Goal: Task Accomplishment & Management: Manage account settings

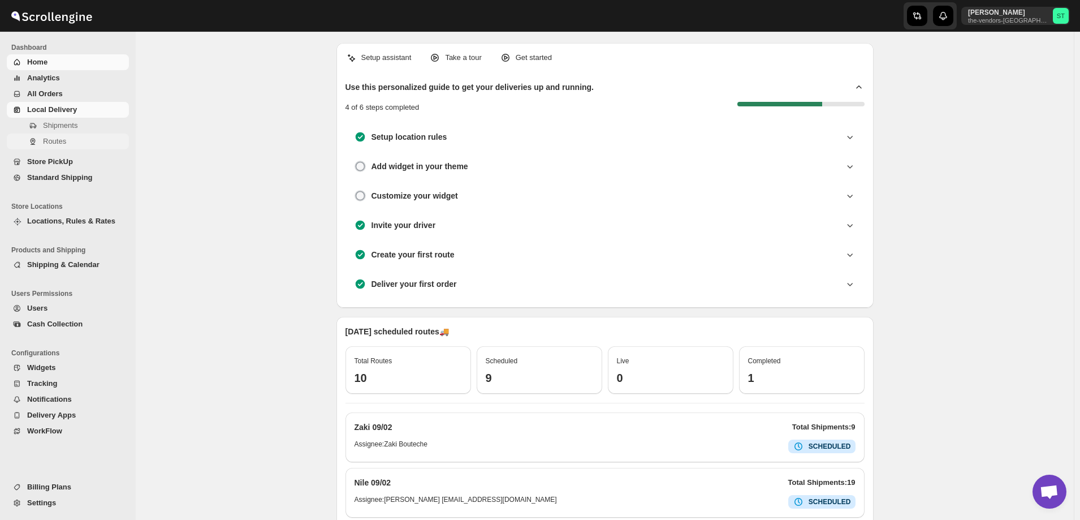
click at [55, 146] on span "Routes" at bounding box center [85, 141] width 84 height 11
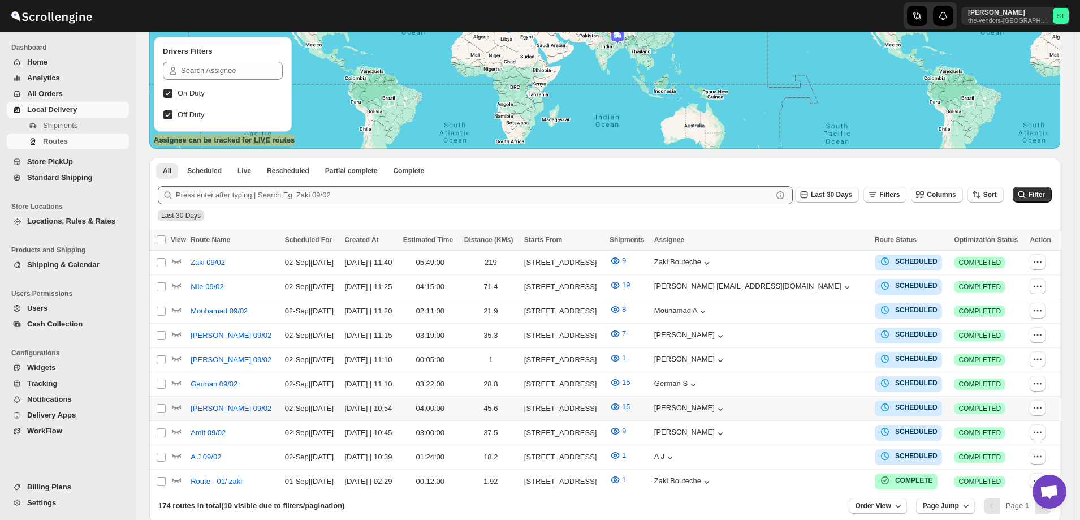
scroll to position [222, 0]
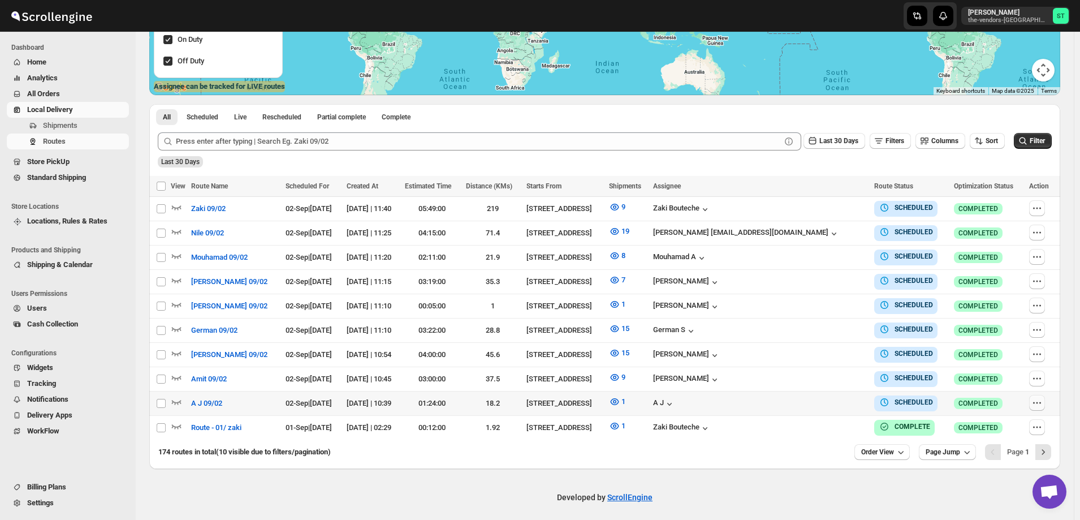
click at [1039, 397] on icon "button" at bounding box center [1036, 402] width 11 height 11
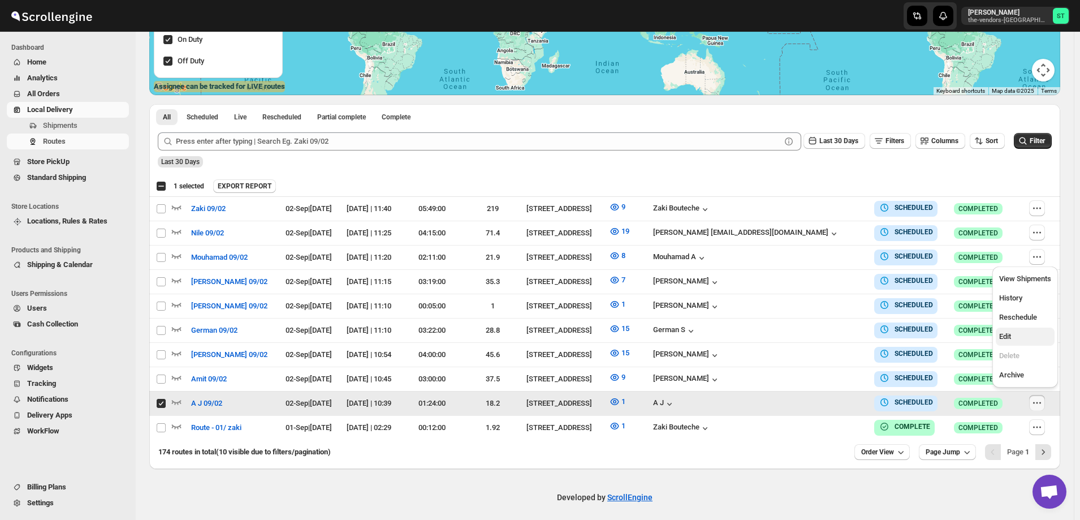
click at [1009, 337] on span "Edit" at bounding box center [1005, 336] width 12 height 8
checkbox input "false"
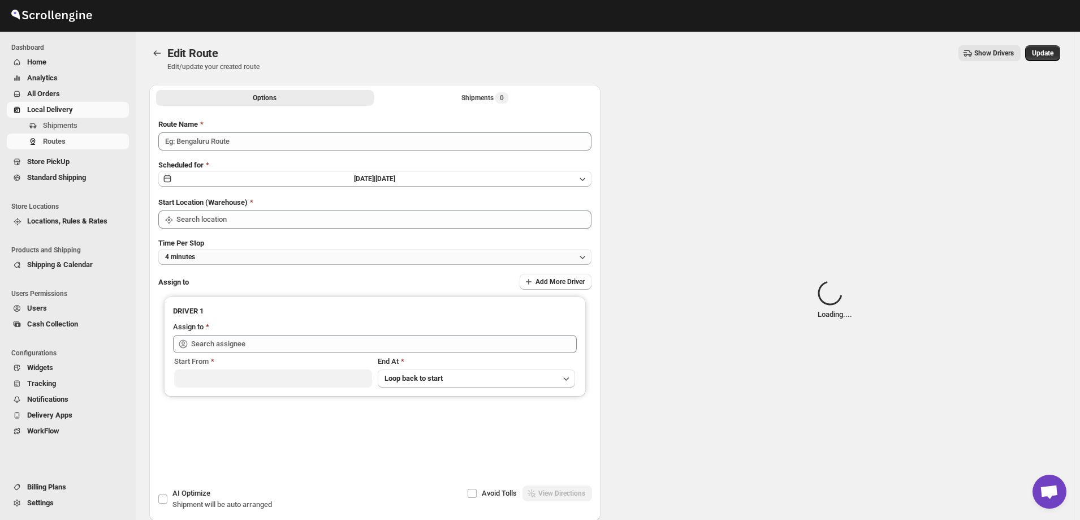
type input "A J 09/02"
type input "[STREET_ADDRESS]"
type input "A J (ajay6061996@gmail.com)"
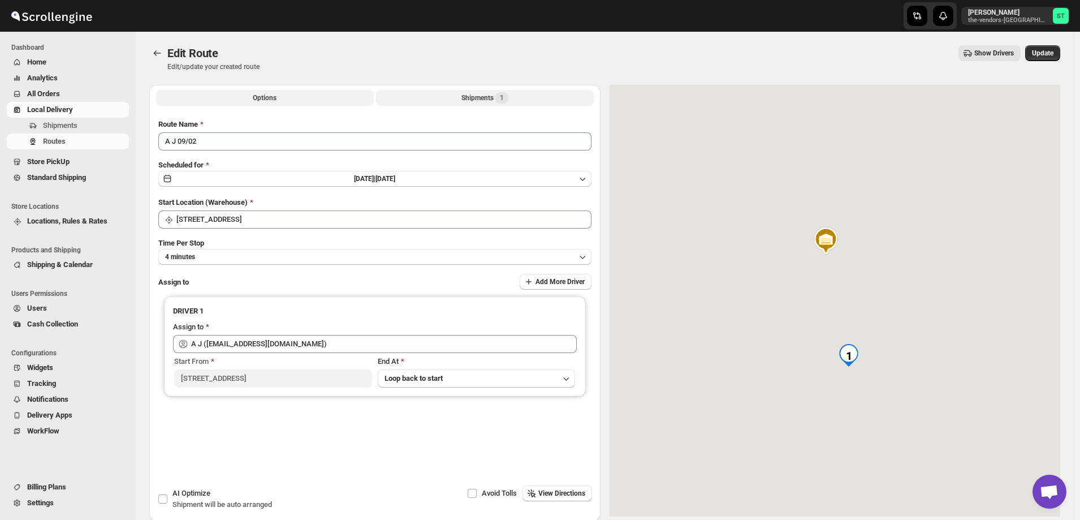
click at [471, 95] on div "Shipments 1" at bounding box center [484, 97] width 47 height 11
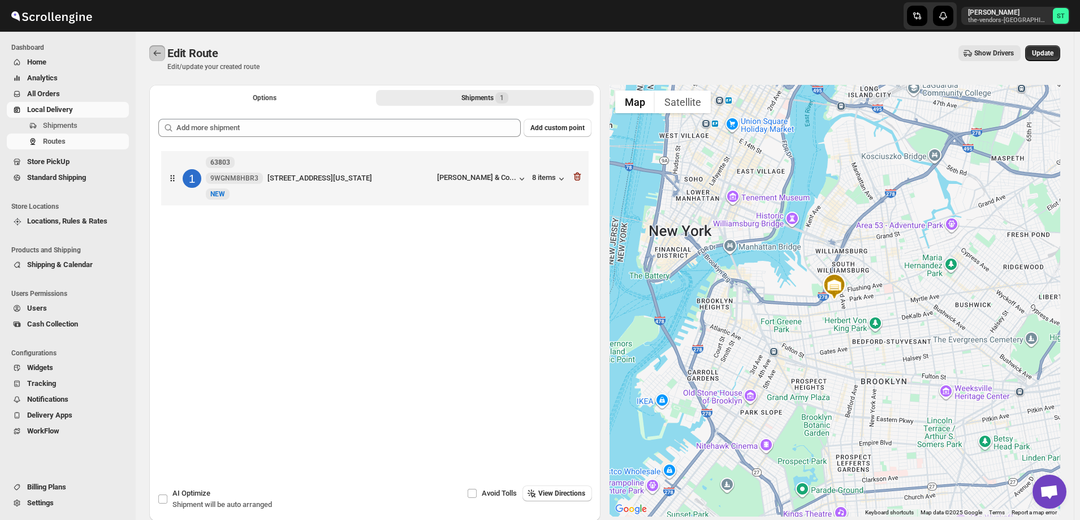
click at [156, 54] on icon "Routes" at bounding box center [157, 52] width 11 height 11
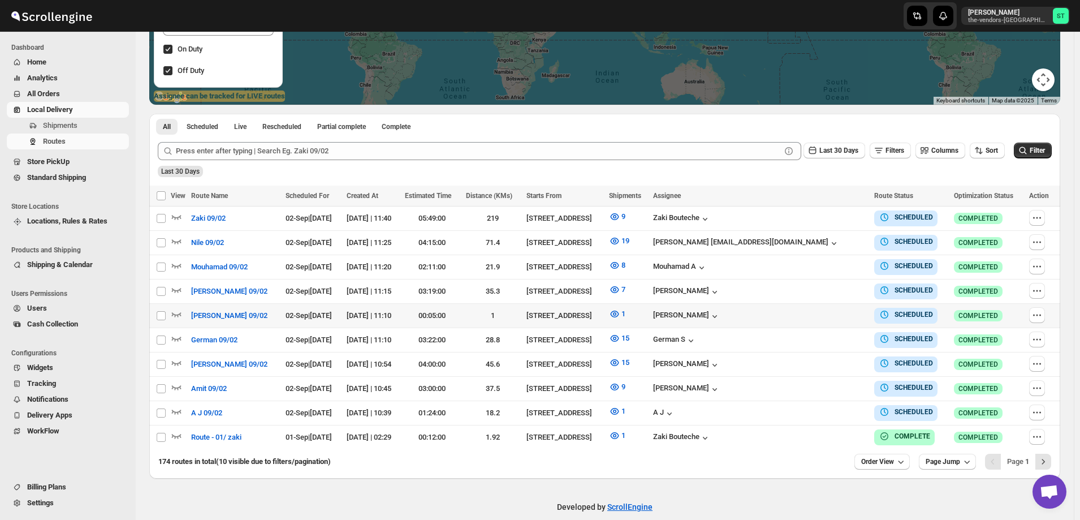
scroll to position [222, 0]
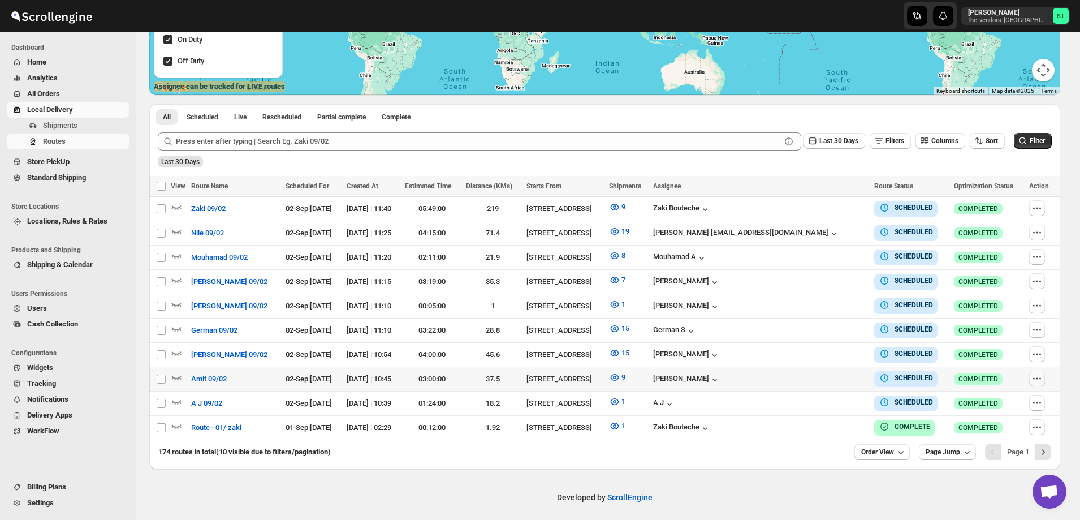
click at [1040, 374] on icon "button" at bounding box center [1036, 378] width 11 height 11
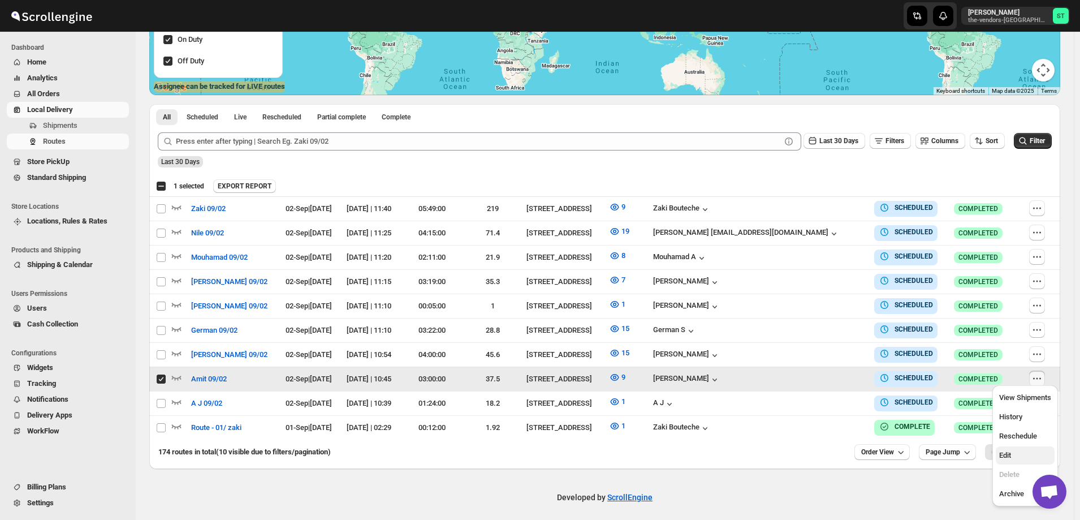
click at [1025, 449] on button "Edit" at bounding box center [1025, 455] width 59 height 18
checkbox input "false"
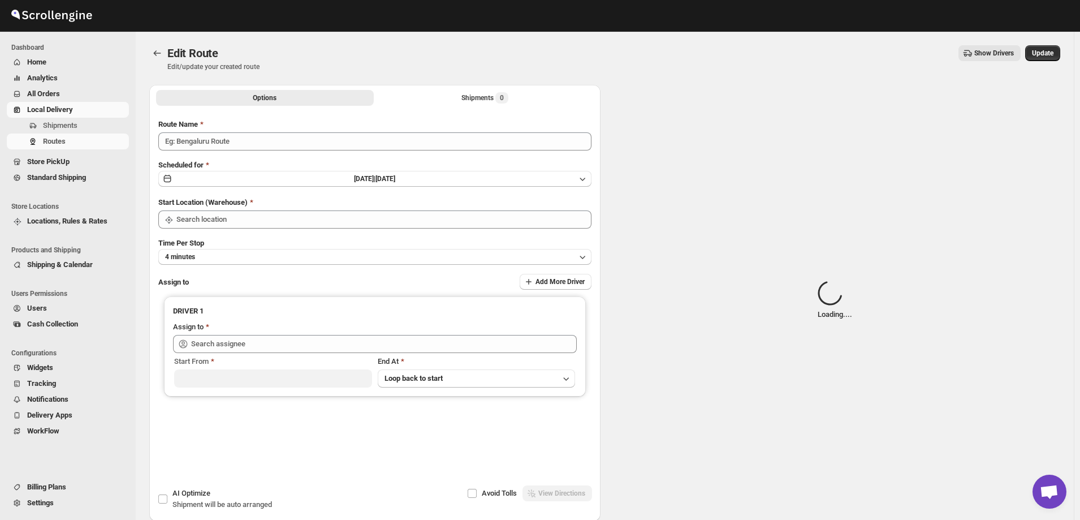
type input "Amit 09/02"
type input "Amit Bacchus (Amitbacchus90@icloud.com)"
type input "[STREET_ADDRESS]"
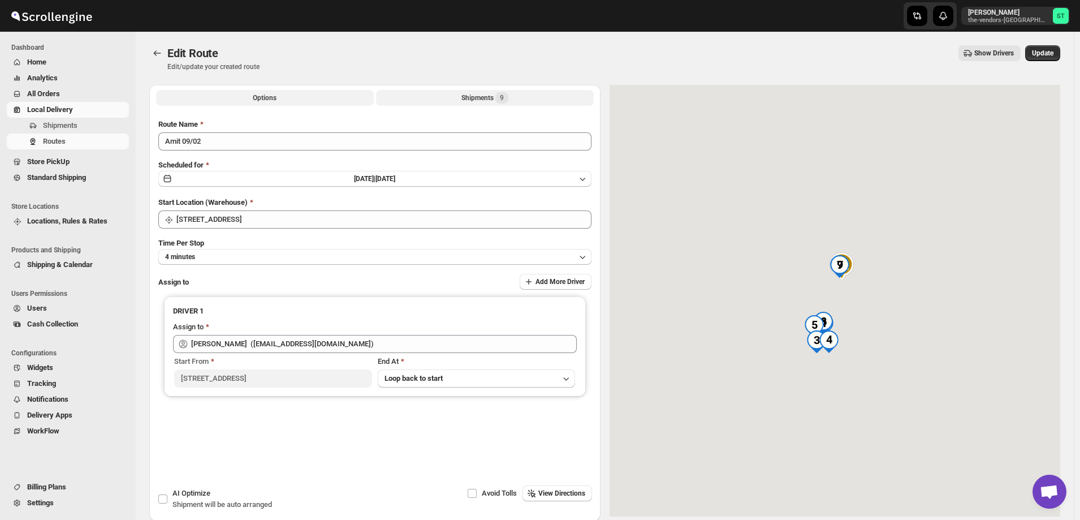
click at [466, 96] on div "Shipments 9" at bounding box center [484, 97] width 47 height 11
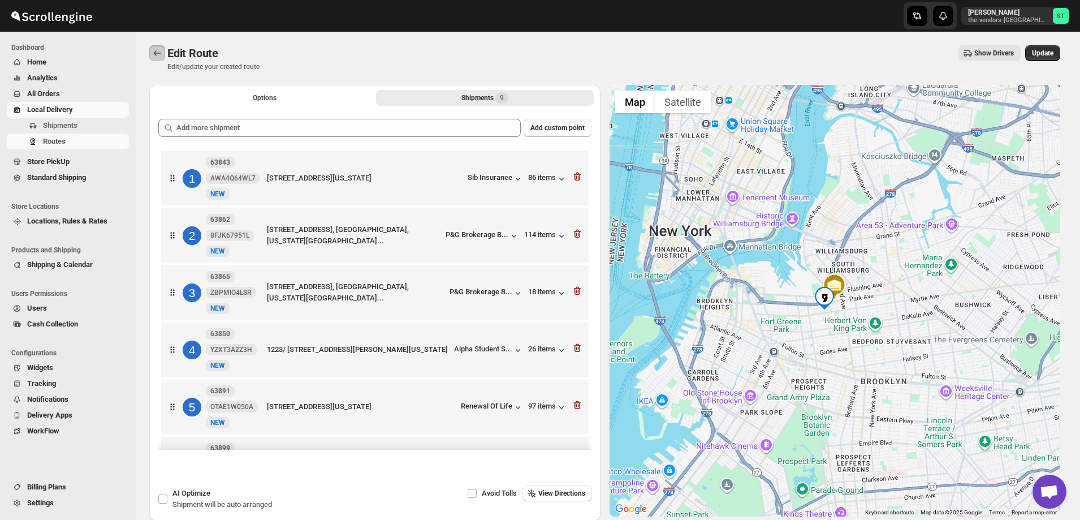
click at [157, 52] on icon "Routes" at bounding box center [157, 52] width 11 height 11
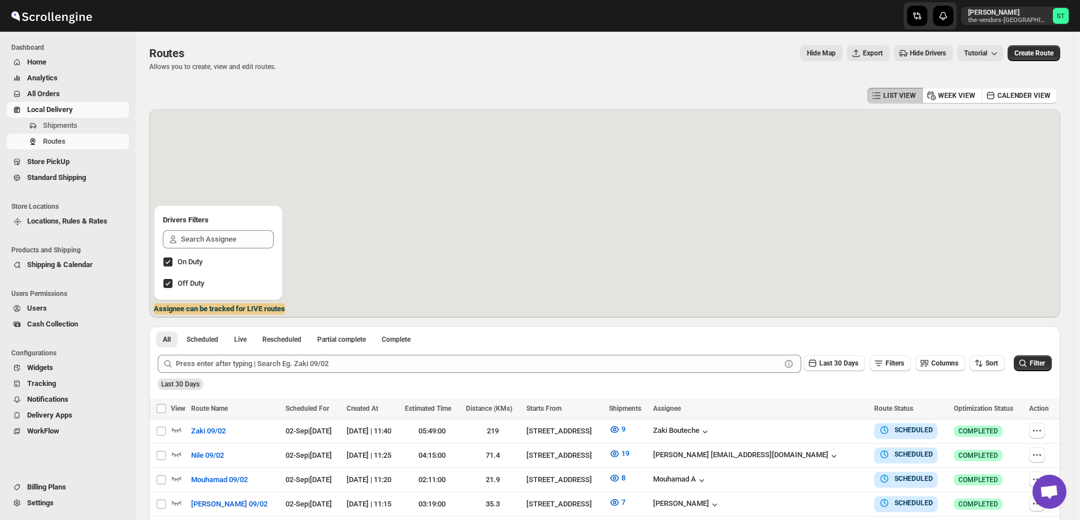
scroll to position [222, 0]
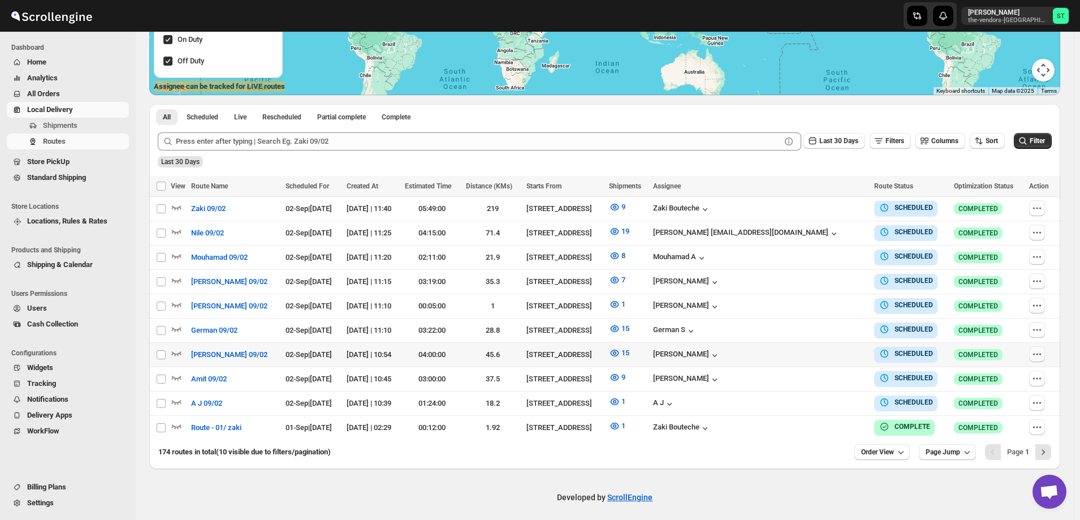
click at [1035, 350] on icon "button" at bounding box center [1036, 353] width 11 height 11
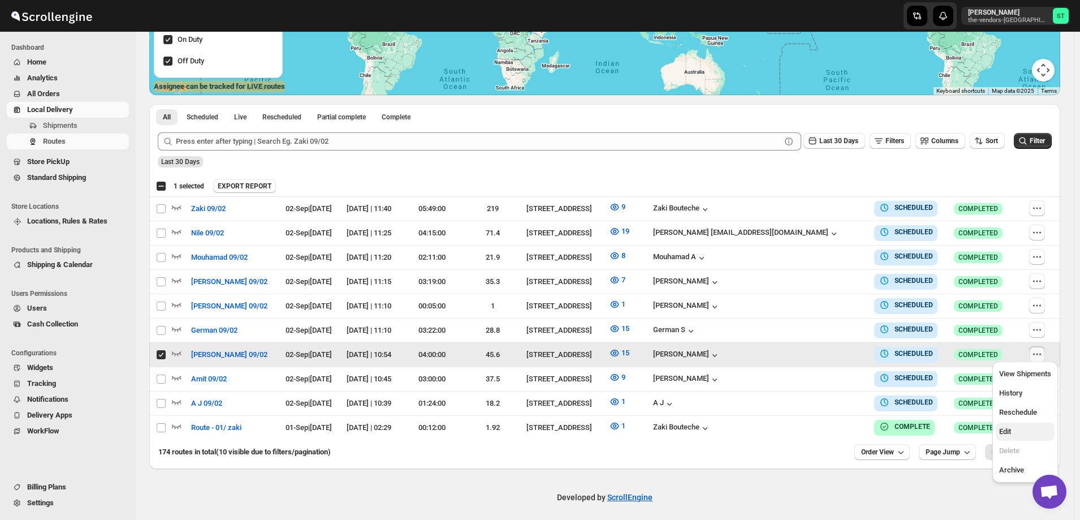
click at [1023, 435] on span "Edit" at bounding box center [1025, 431] width 52 height 11
checkbox input "false"
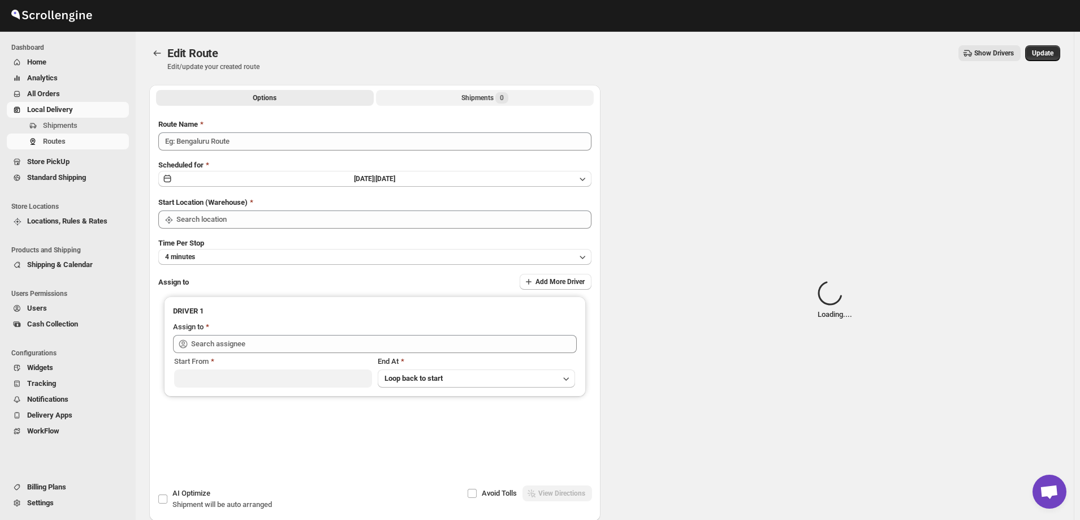
type input "[PERSON_NAME] 09/02"
type input "[STREET_ADDRESS]"
click at [470, 94] on div "Shipments Loading..." at bounding box center [484, 97] width 72 height 11
type input "Mendes Edvin (edvinmendez429@gmail.com)"
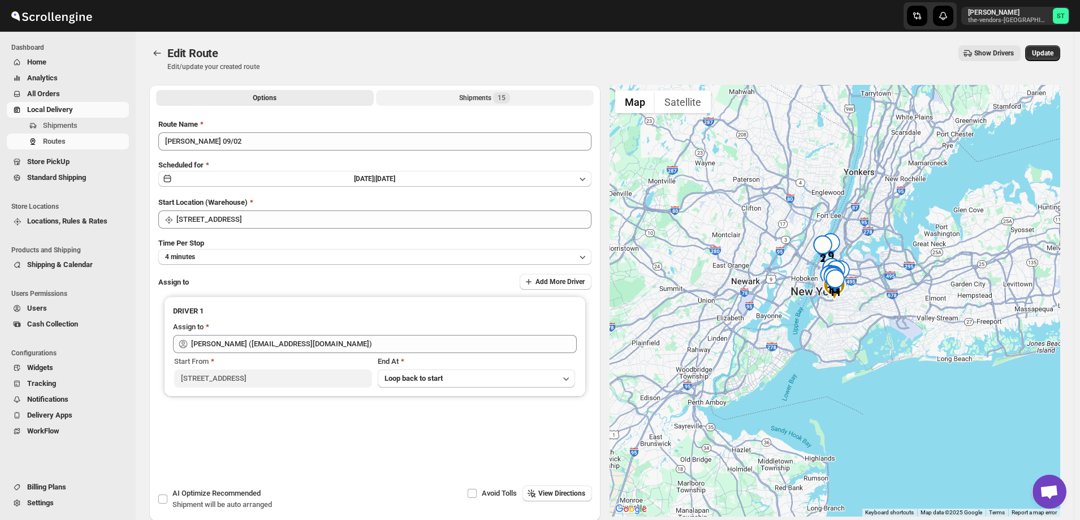
click at [470, 98] on div "Shipments 15" at bounding box center [484, 97] width 51 height 11
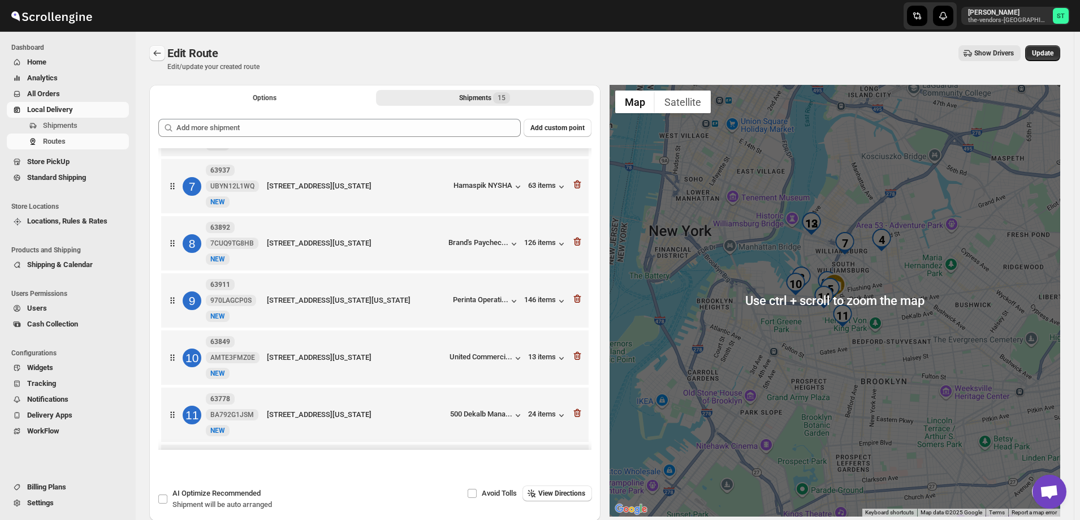
click at [152, 53] on icon "Routes" at bounding box center [157, 52] width 11 height 11
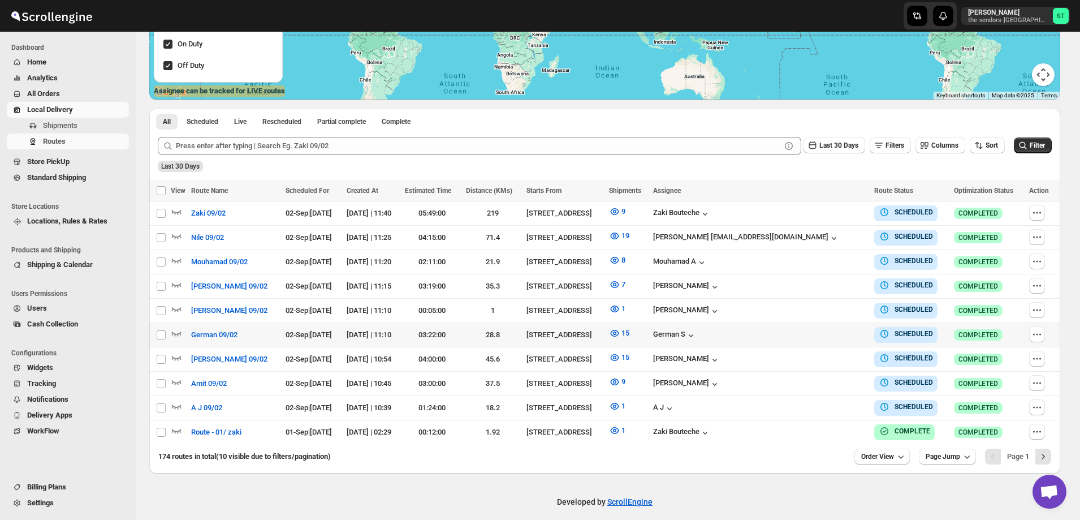
scroll to position [222, 0]
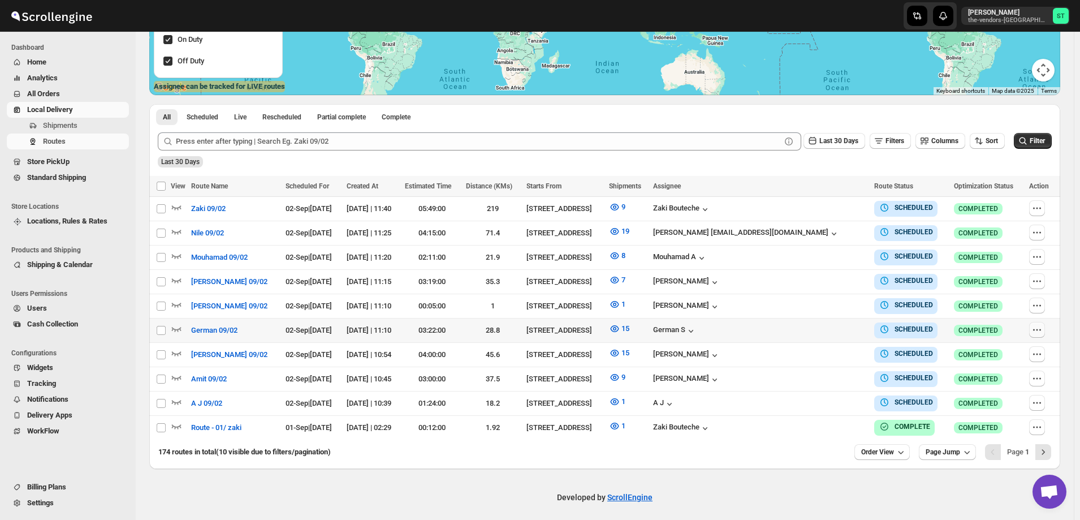
click at [1040, 325] on icon "button" at bounding box center [1036, 329] width 11 height 11
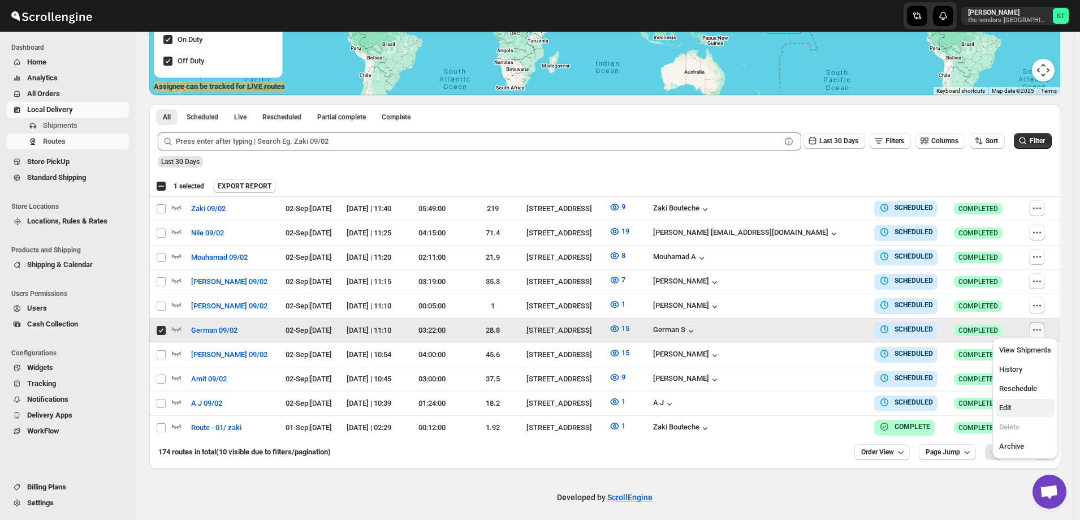
click at [1017, 408] on span "Edit" at bounding box center [1025, 407] width 52 height 11
checkbox input "false"
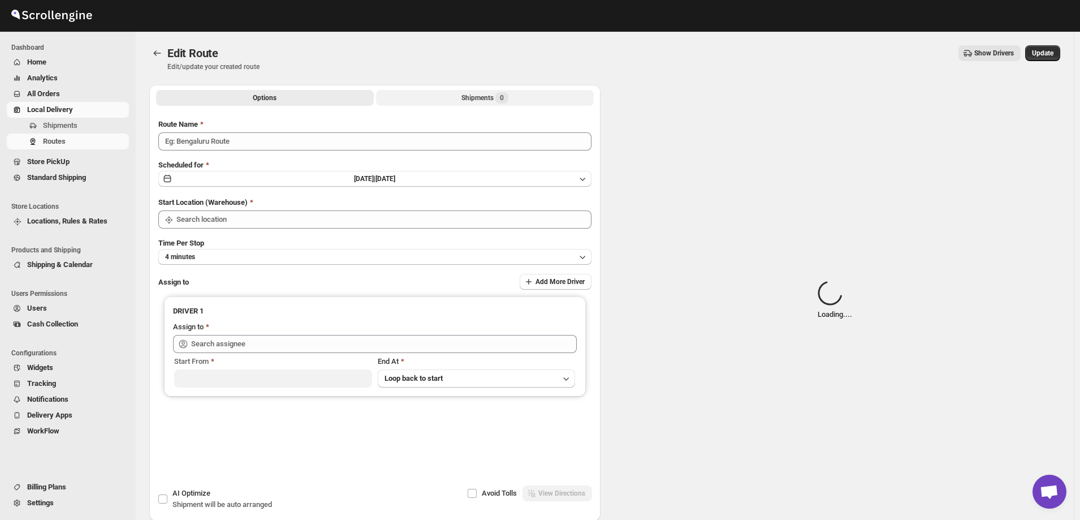
type input "German 09/02"
type input "[STREET_ADDRESS]"
type input "German S (germansarri@gmail.com)"
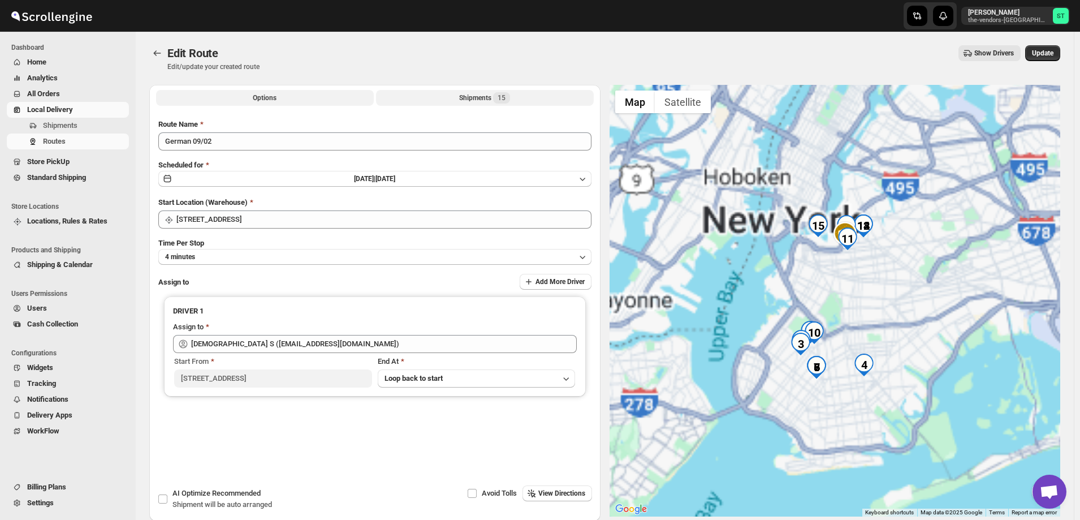
click at [454, 97] on button "Shipments 15" at bounding box center [485, 98] width 218 height 16
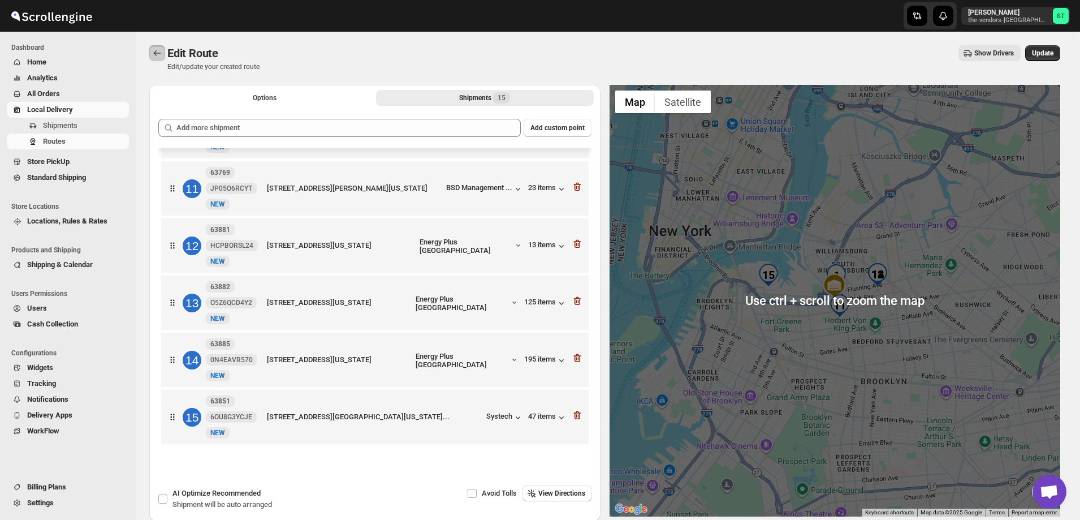
click at [155, 56] on icon "Routes" at bounding box center [157, 52] width 11 height 11
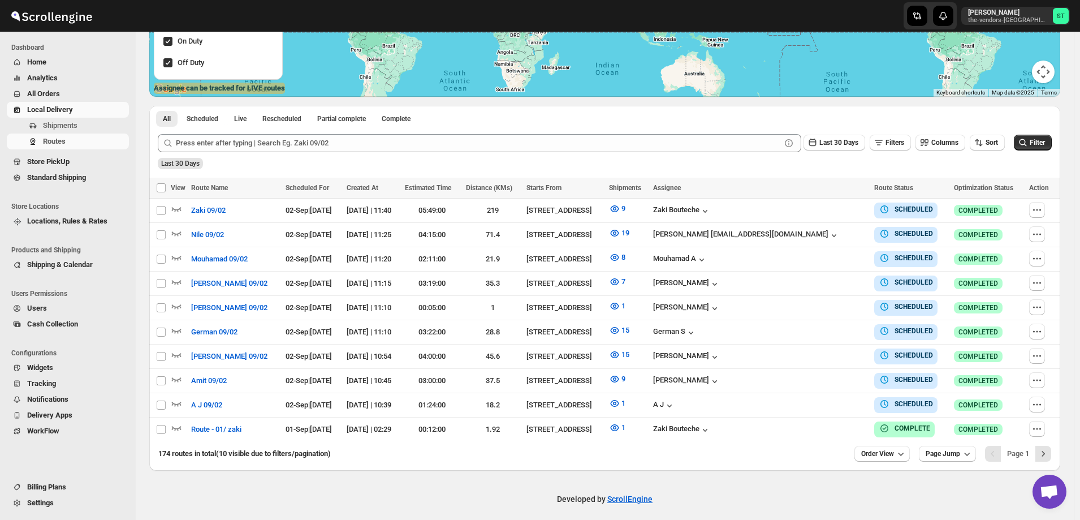
scroll to position [222, 0]
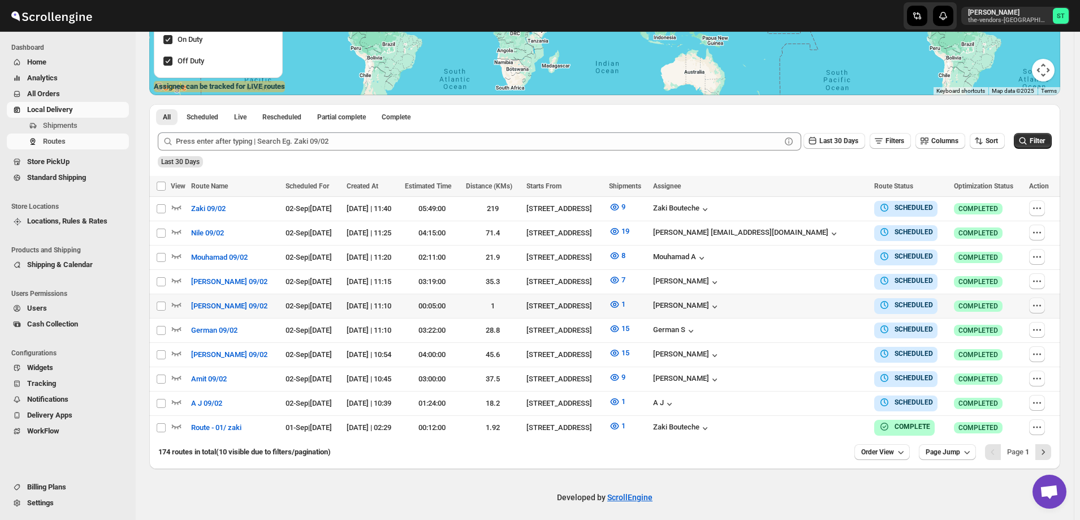
click at [1040, 301] on icon "button" at bounding box center [1036, 305] width 11 height 11
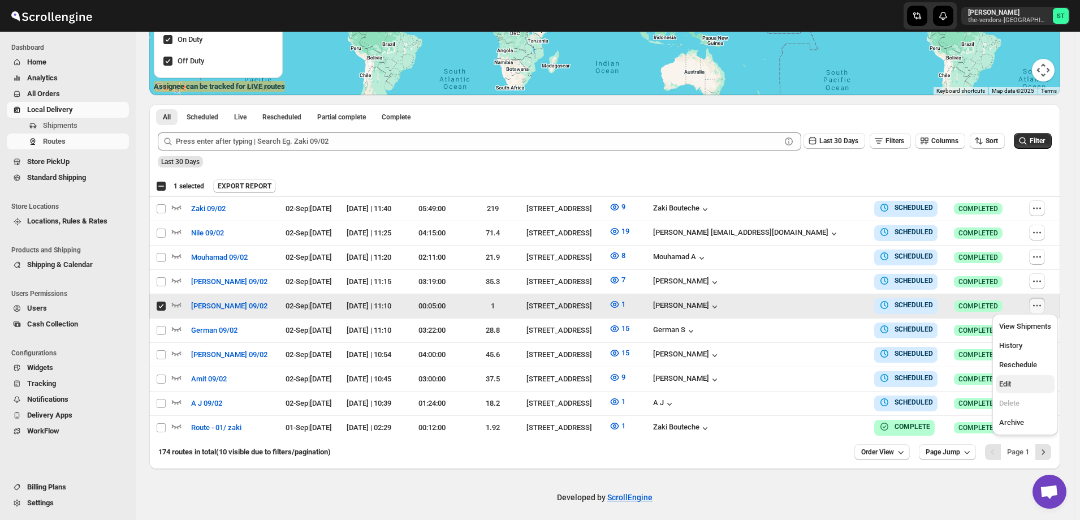
click at [1019, 383] on span "Edit" at bounding box center [1025, 383] width 52 height 11
checkbox input "false"
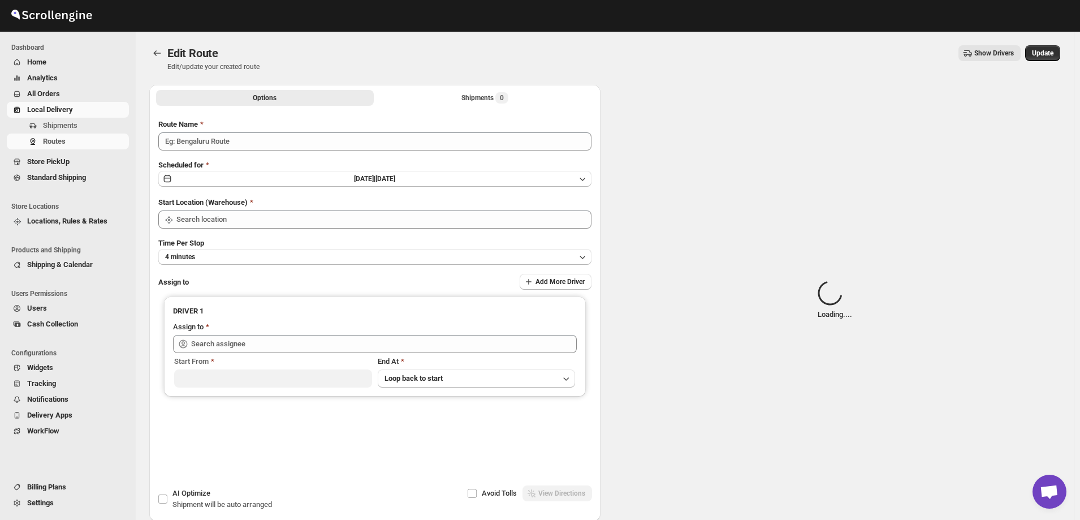
type input "[PERSON_NAME] 09/02"
type input "[STREET_ADDRESS]"
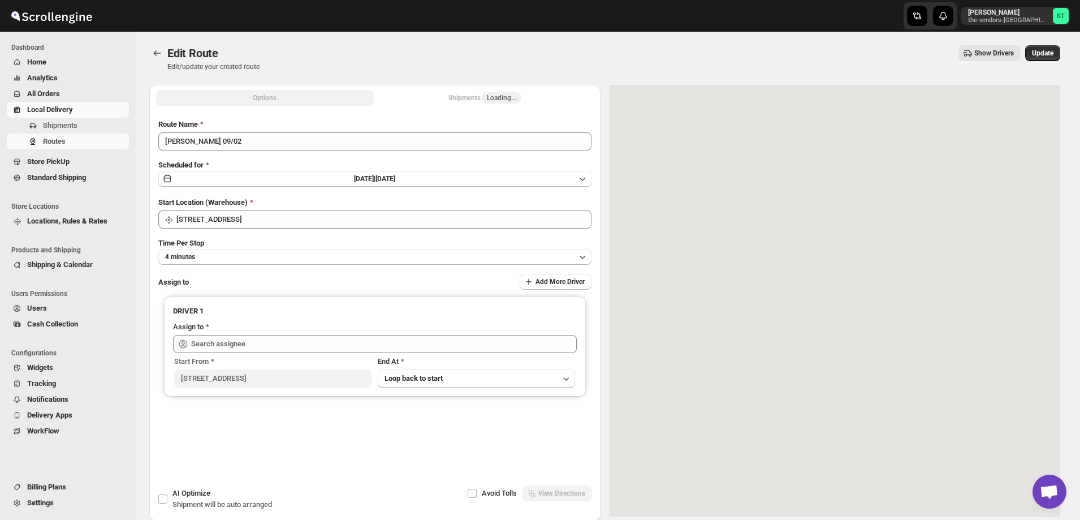
type input "Ibrahim I (i39adel@gmail.com)"
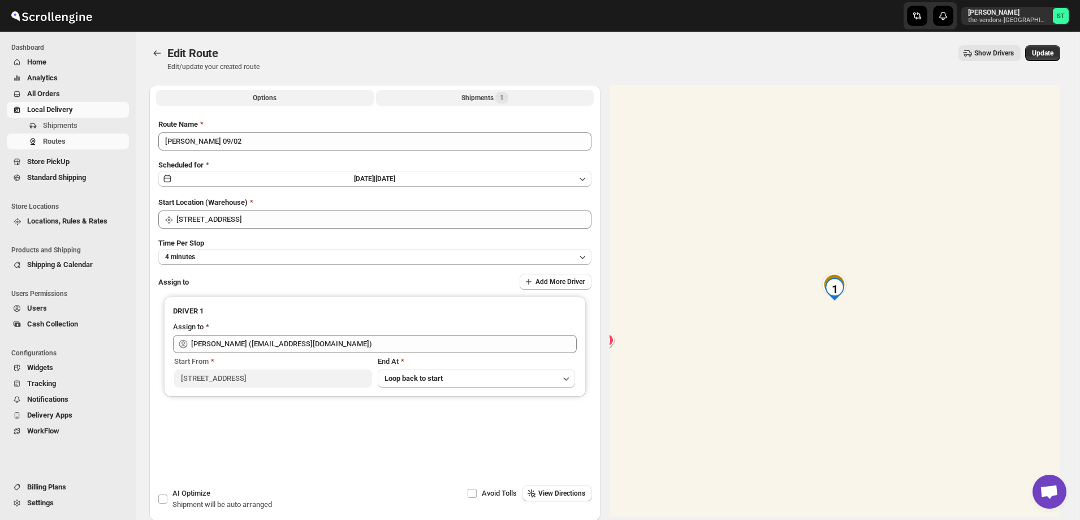
click at [451, 97] on button "Shipments 1" at bounding box center [485, 98] width 218 height 16
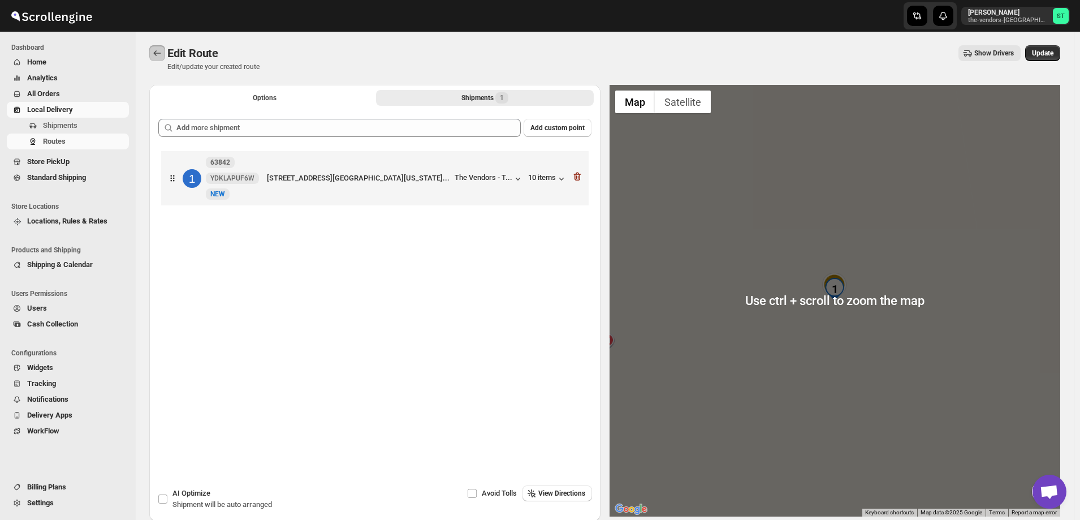
click at [158, 55] on icon "Routes" at bounding box center [157, 52] width 11 height 11
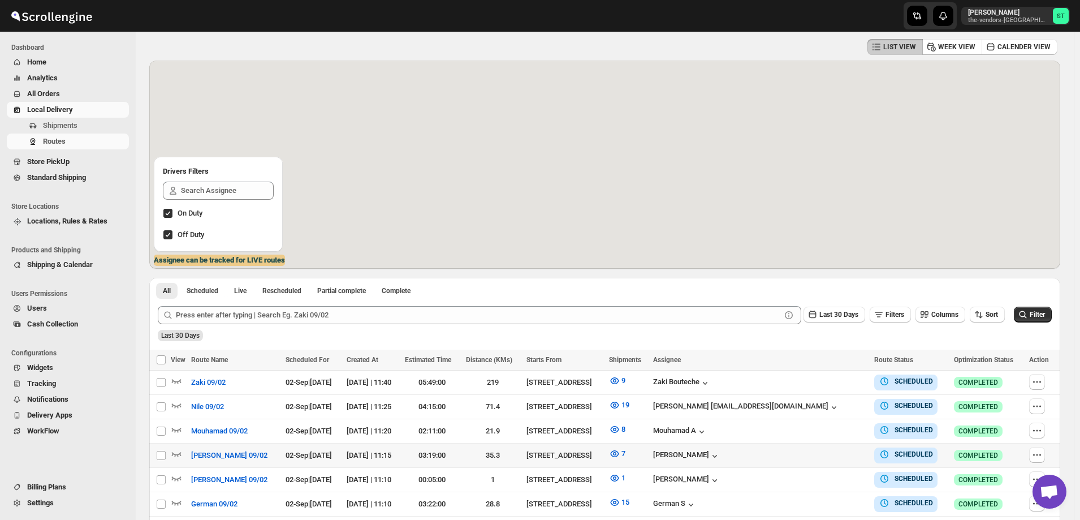
scroll to position [113, 0]
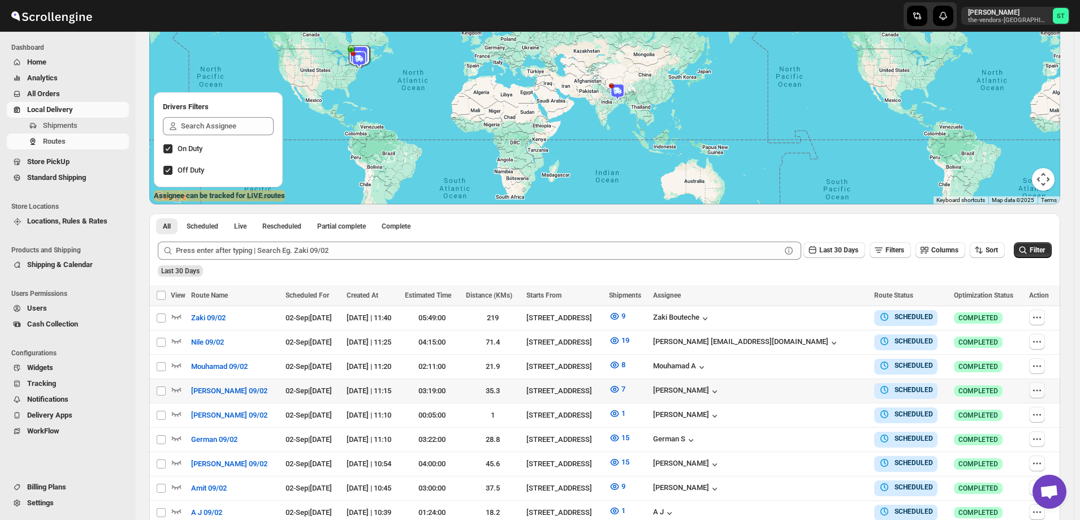
click at [1040, 389] on icon "button" at bounding box center [1036, 389] width 11 height 11
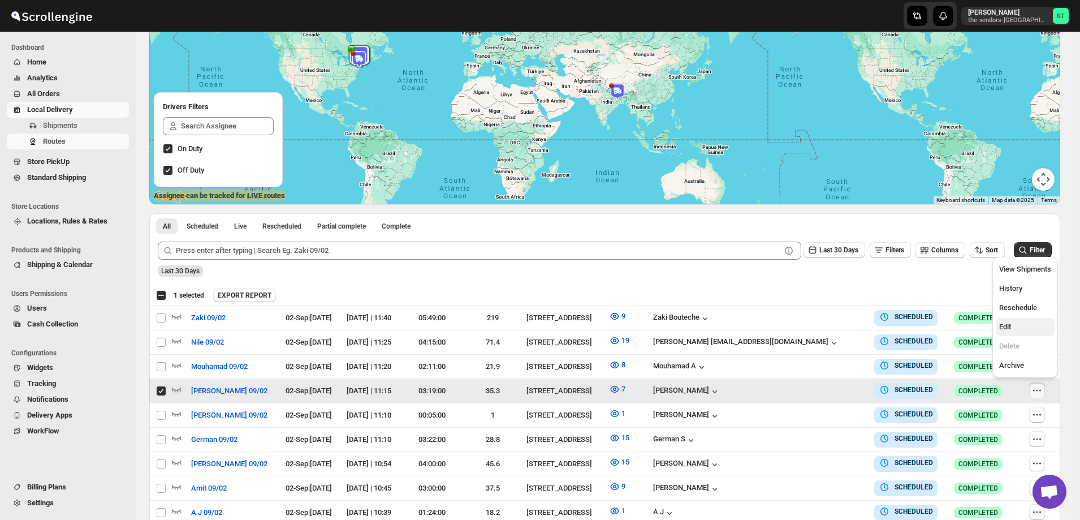
click at [1012, 324] on span "Edit" at bounding box center [1025, 326] width 52 height 11
checkbox input "false"
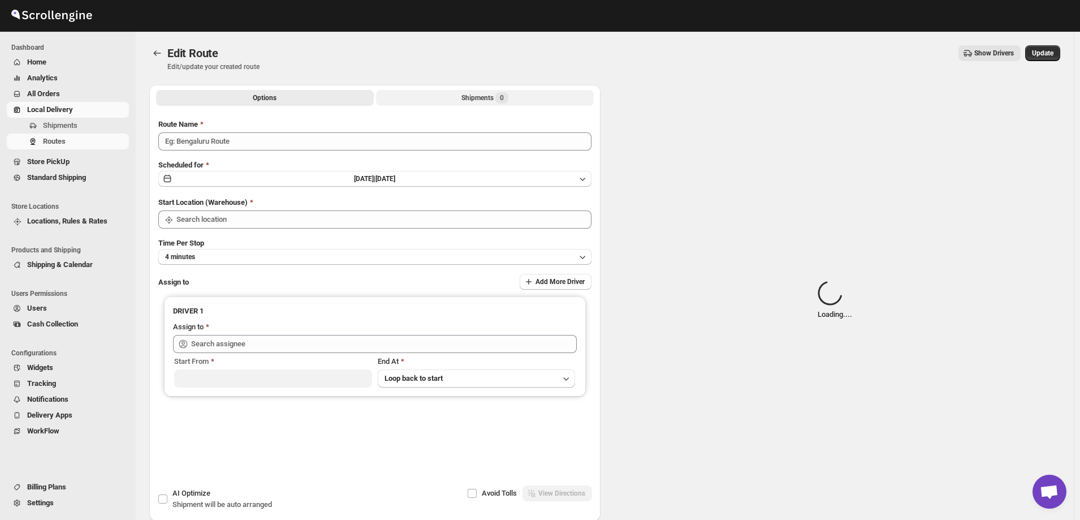
type input "[PERSON_NAME] 09/02"
click at [461, 98] on div "Shipments Loading..." at bounding box center [484, 97] width 72 height 11
type input "[STREET_ADDRESS]"
type input "Milton N (Miltonnajera1993@gmail.com)"
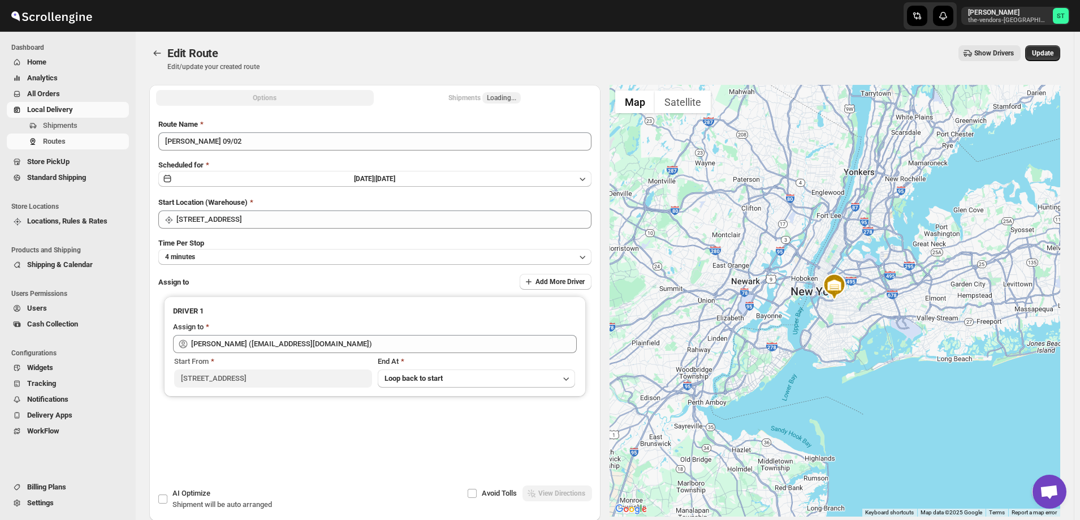
click at [461, 98] on button "Shipments Loading..." at bounding box center [485, 98] width 218 height 16
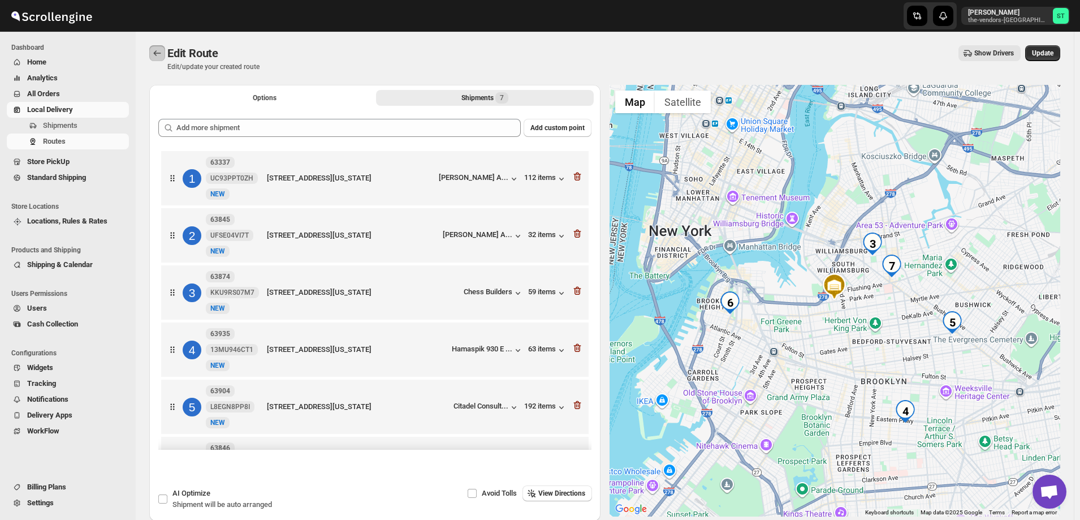
click at [157, 53] on icon "Routes" at bounding box center [157, 52] width 11 height 11
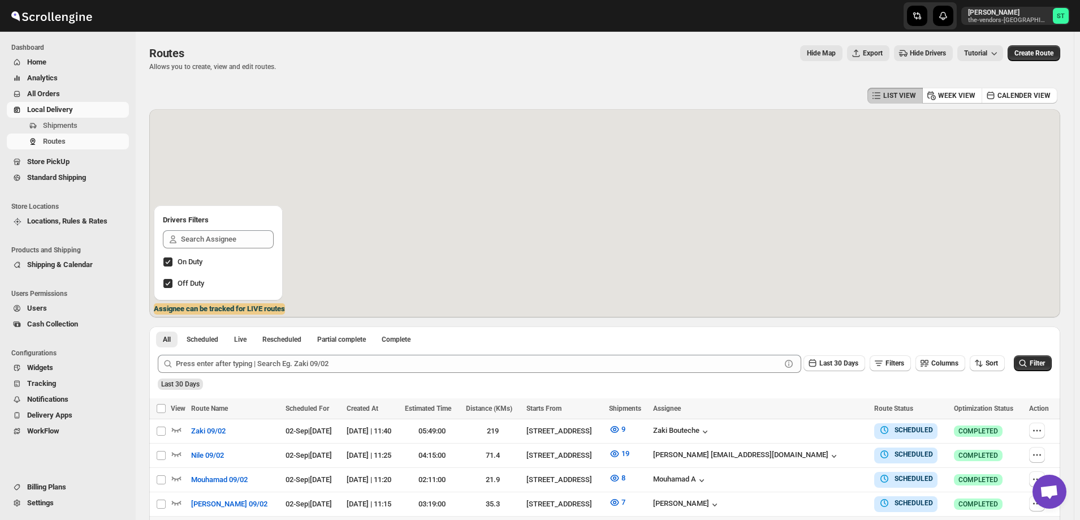
scroll to position [170, 0]
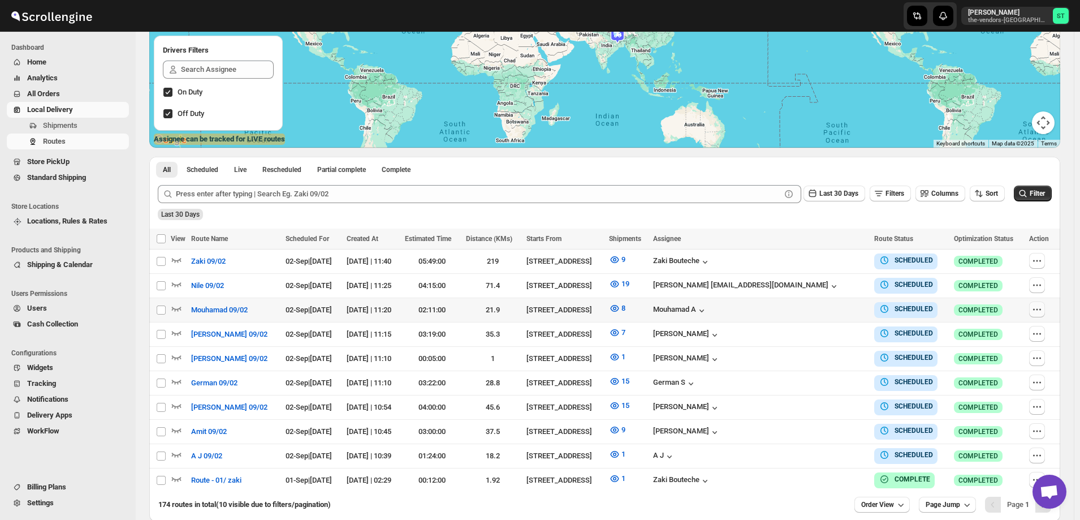
click at [1035, 307] on icon "button" at bounding box center [1036, 309] width 11 height 11
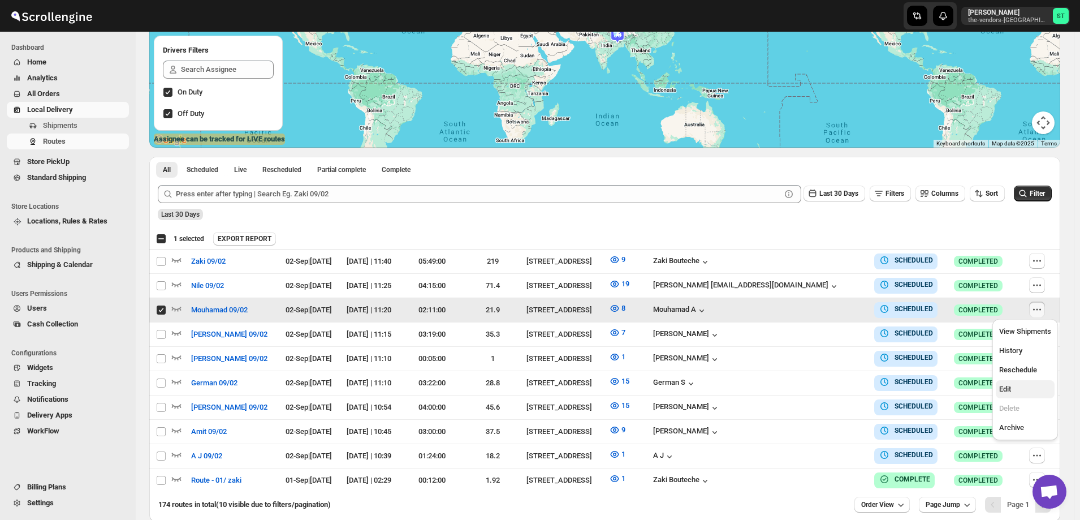
click at [1015, 391] on span "Edit" at bounding box center [1025, 388] width 52 height 11
checkbox input "false"
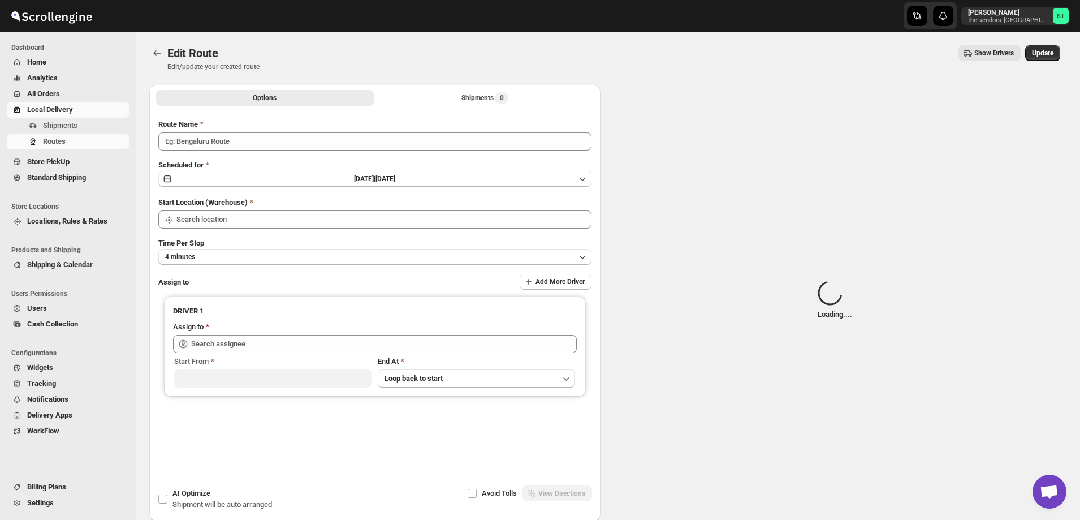
type input "Mouhamad 09/02"
type input "[STREET_ADDRESS]"
type input "Mouhamad A (akazzoumohamed6@gmail.com)"
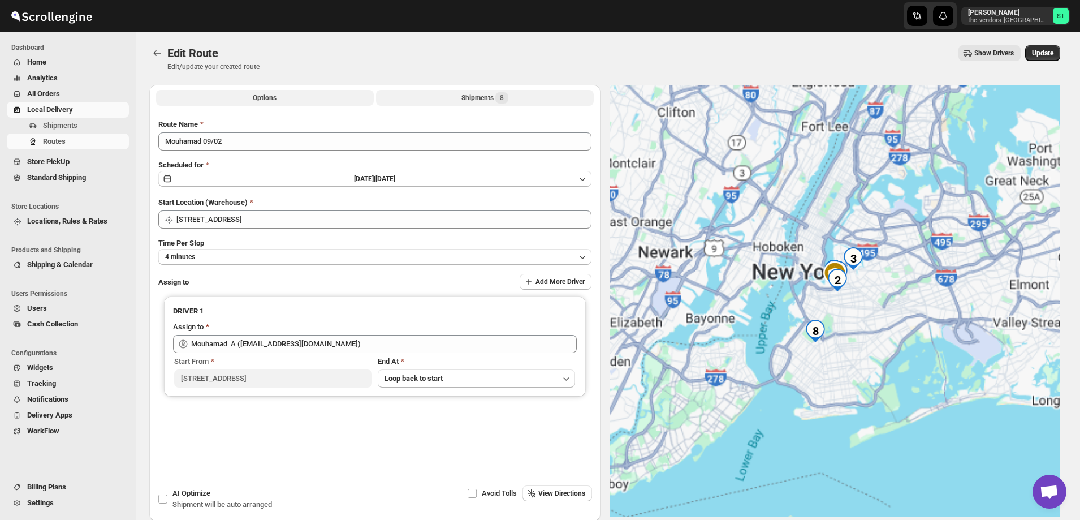
click at [464, 96] on div "Shipments 8" at bounding box center [484, 97] width 47 height 11
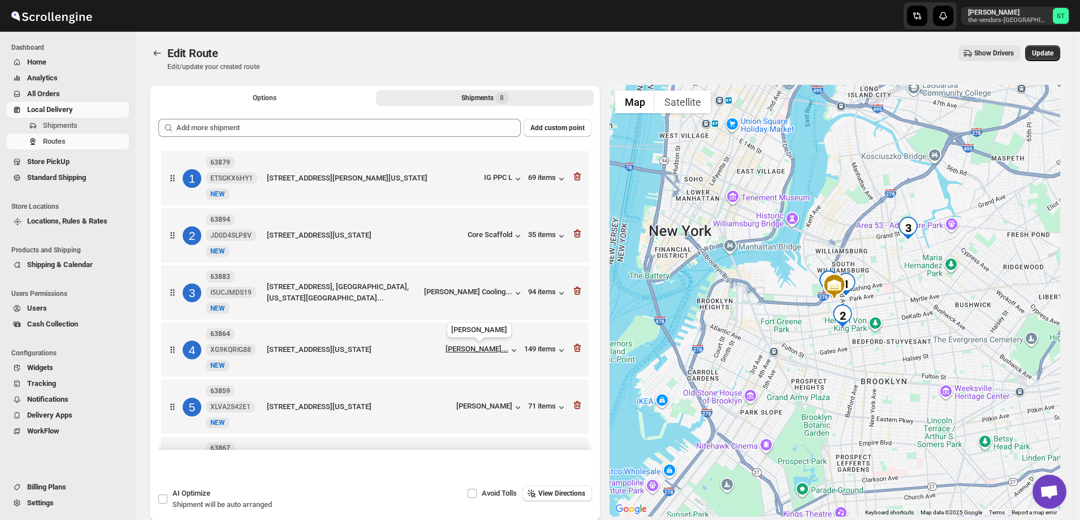
click at [486, 350] on div "[PERSON_NAME]..." at bounding box center [476, 348] width 63 height 8
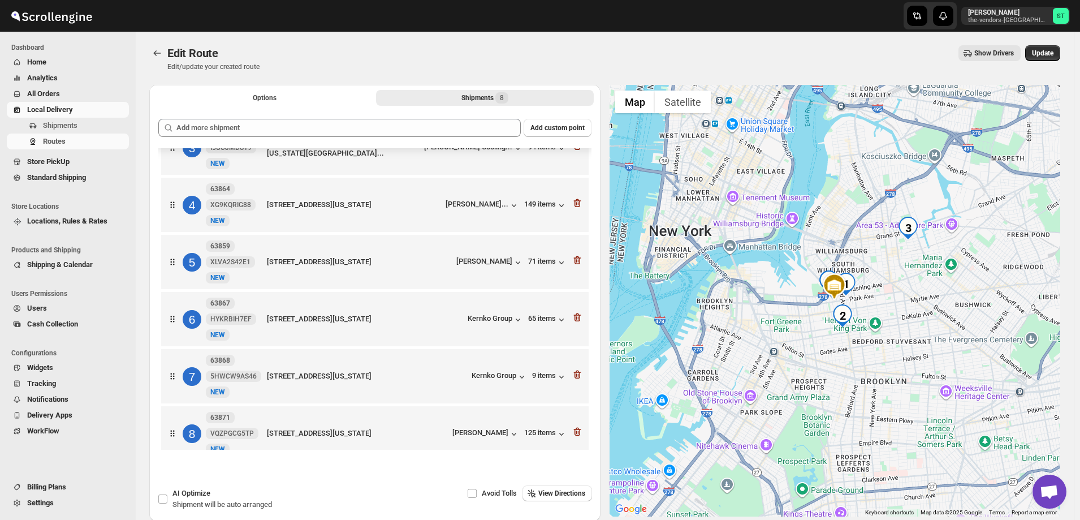
scroll to position [161, 0]
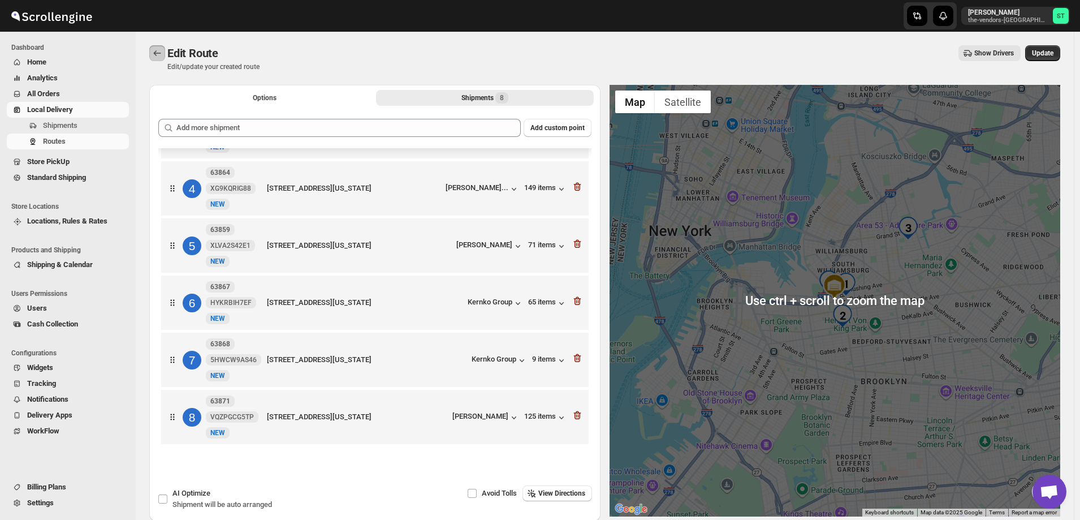
click at [155, 51] on icon "Routes" at bounding box center [157, 52] width 11 height 11
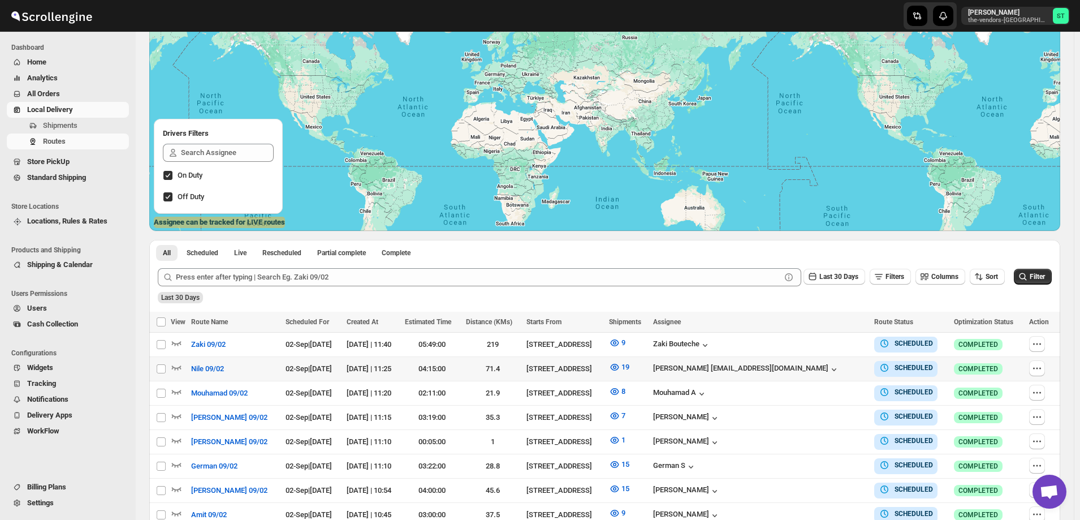
scroll to position [142, 0]
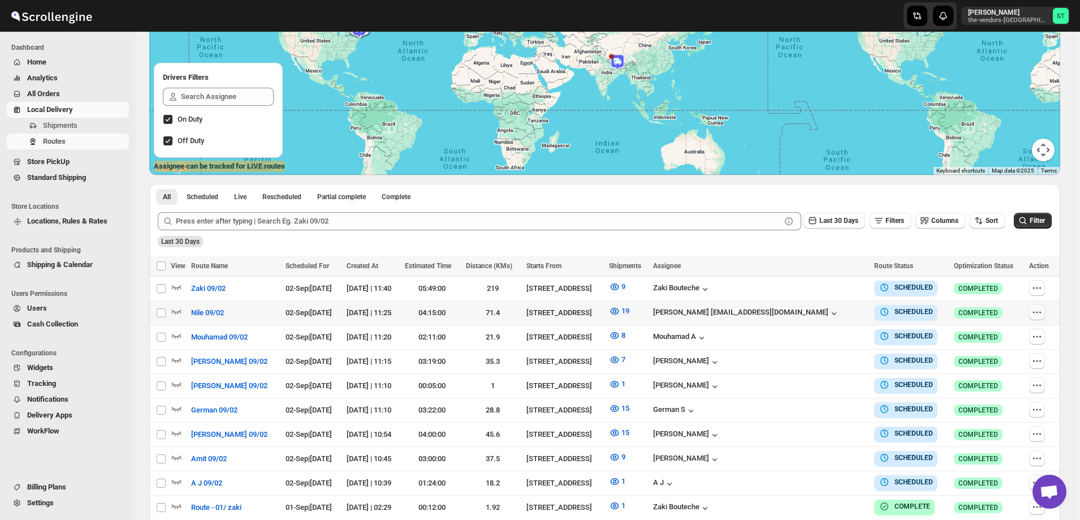
click at [1034, 310] on icon "button" at bounding box center [1036, 311] width 11 height 11
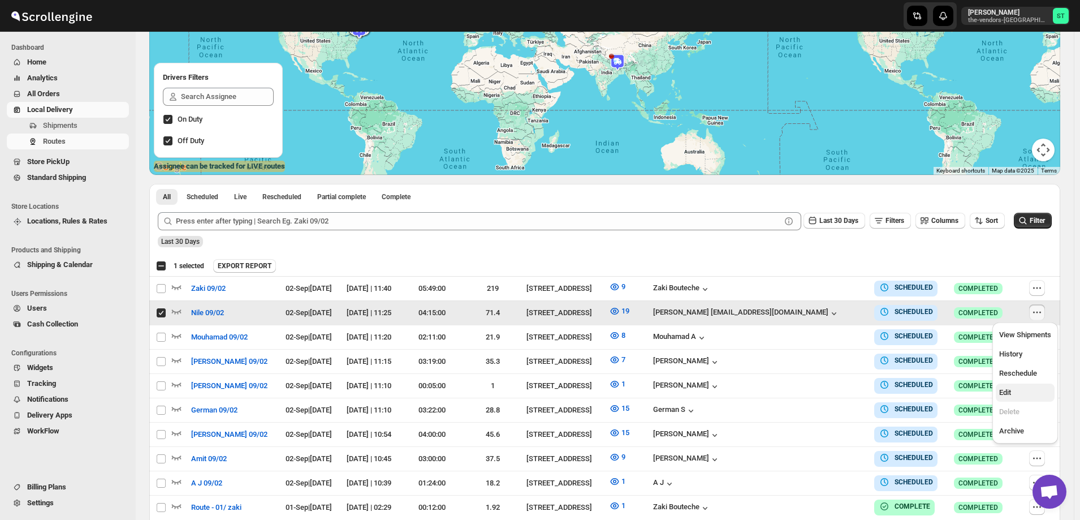
click at [1026, 397] on span "Edit" at bounding box center [1025, 392] width 52 height 11
checkbox input "false"
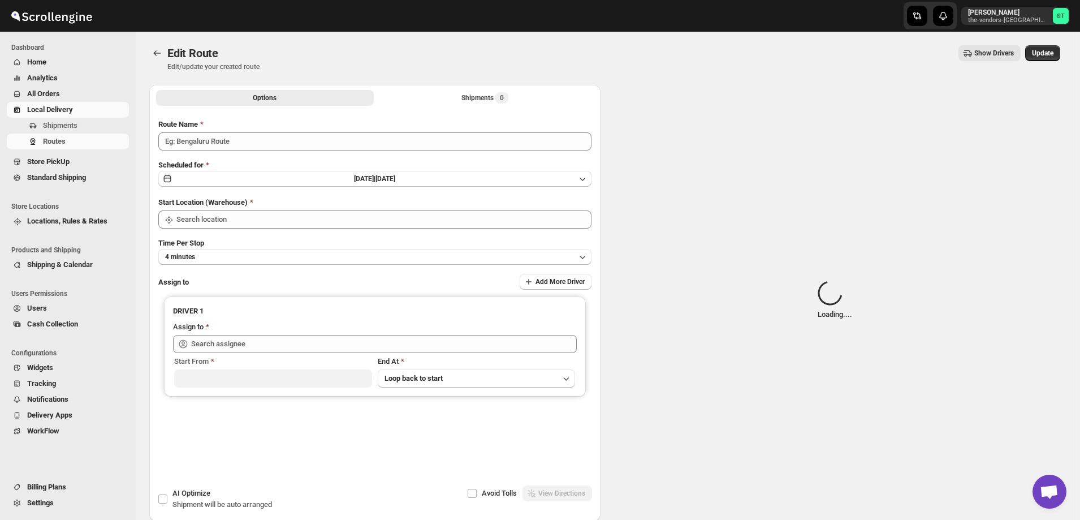
type input "Nile 09/02"
type input "[STREET_ADDRESS]"
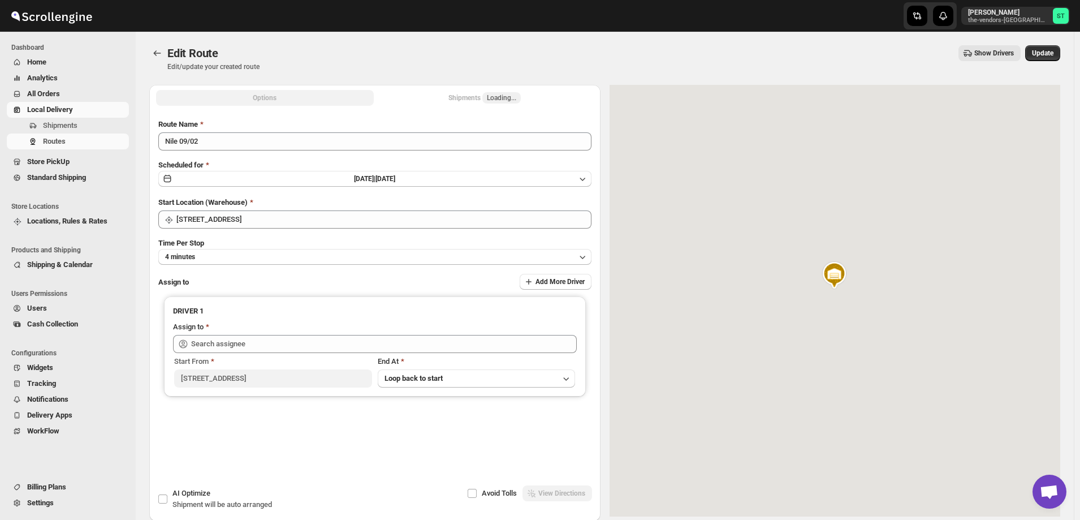
type input "Neil Sunilragnath22@Gmail.com (Sunilragnath22@Gmail.com)"
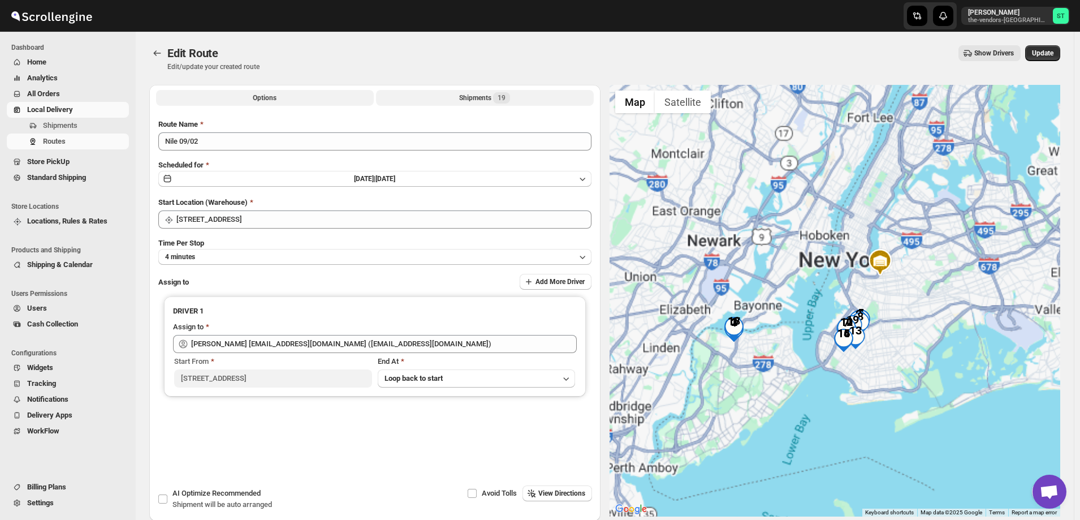
click at [458, 97] on button "Shipments 19" at bounding box center [485, 98] width 218 height 16
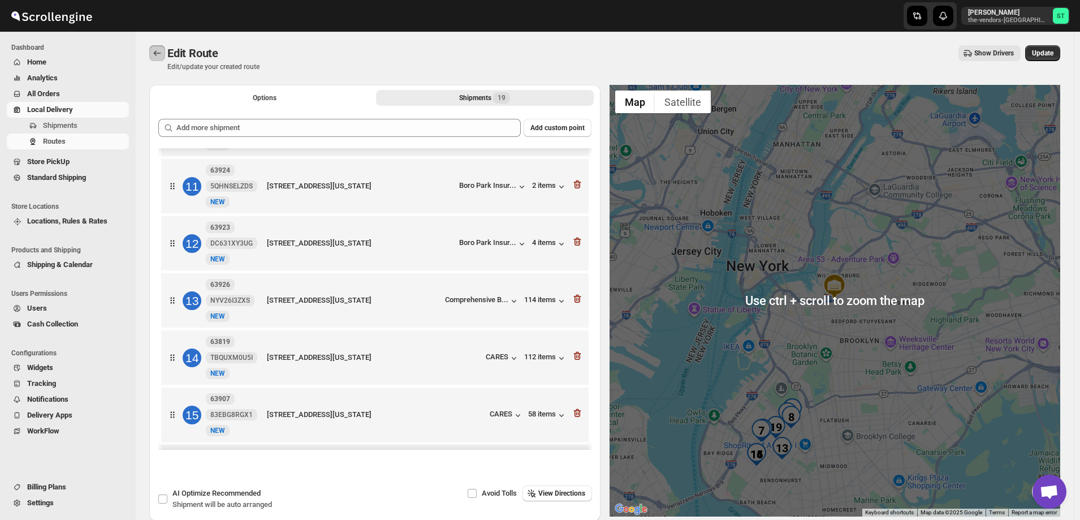
click at [153, 53] on icon "Routes" at bounding box center [157, 52] width 11 height 11
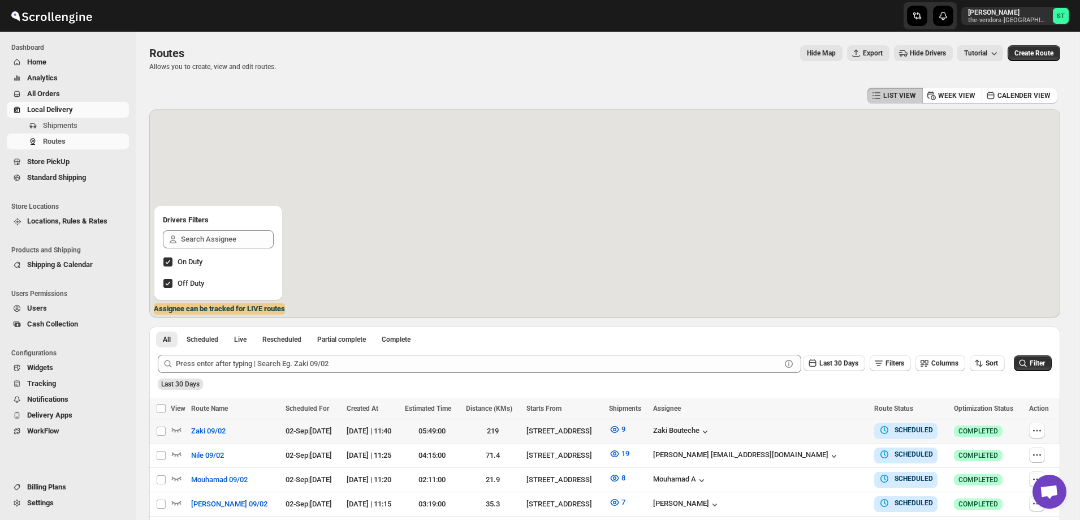
scroll to position [170, 0]
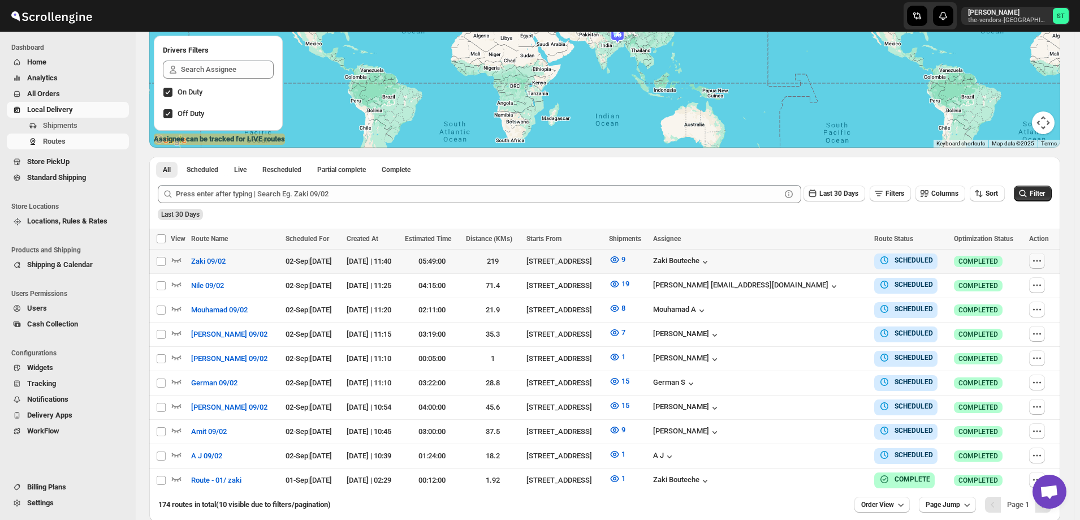
click at [1038, 261] on icon "button" at bounding box center [1037, 260] width 2 height 2
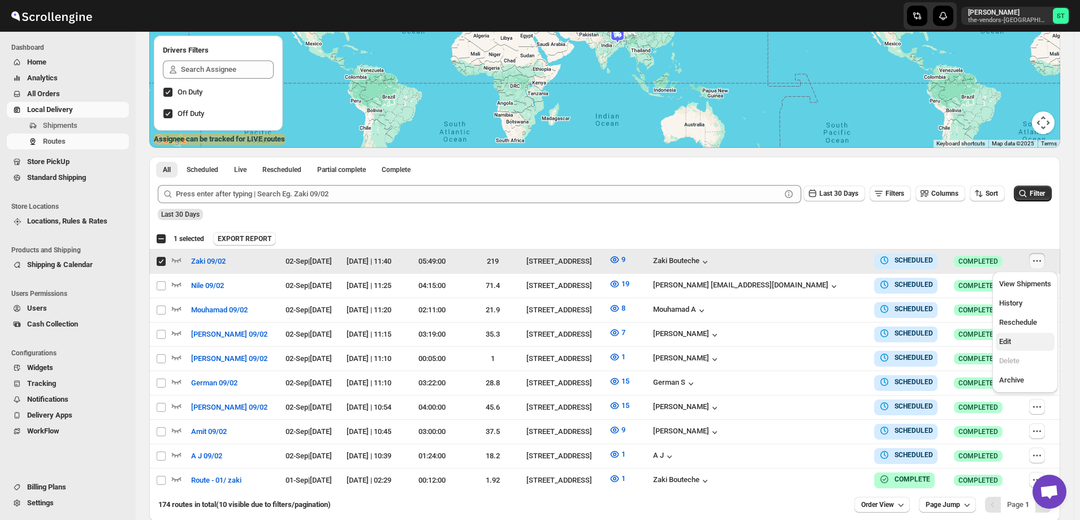
click at [1015, 344] on span "Edit" at bounding box center [1025, 341] width 52 height 11
checkbox input "false"
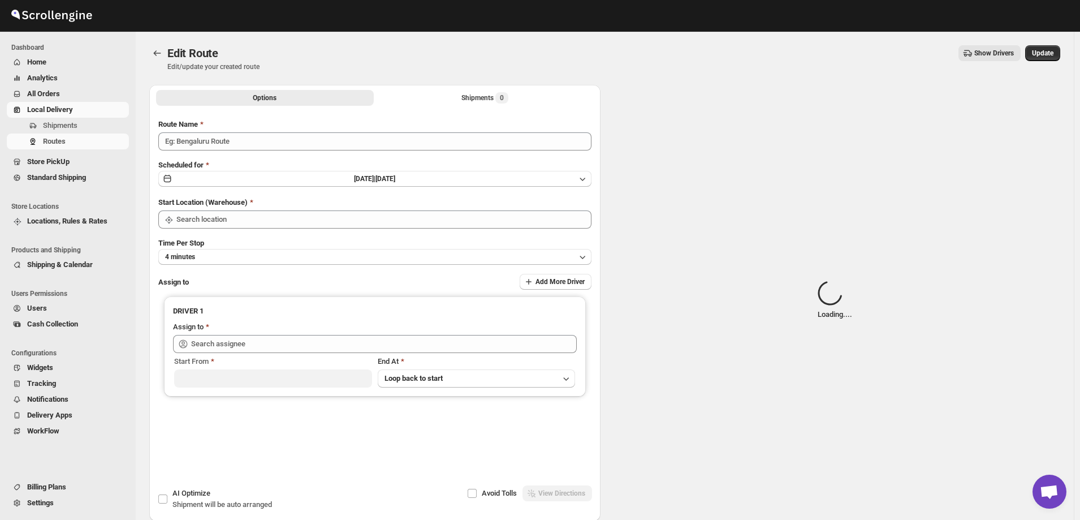
type input "Zaki 09/02"
type input "[STREET_ADDRESS]"
type input "Zaki Bouteche (zakarya.bouteche@gmail.com)"
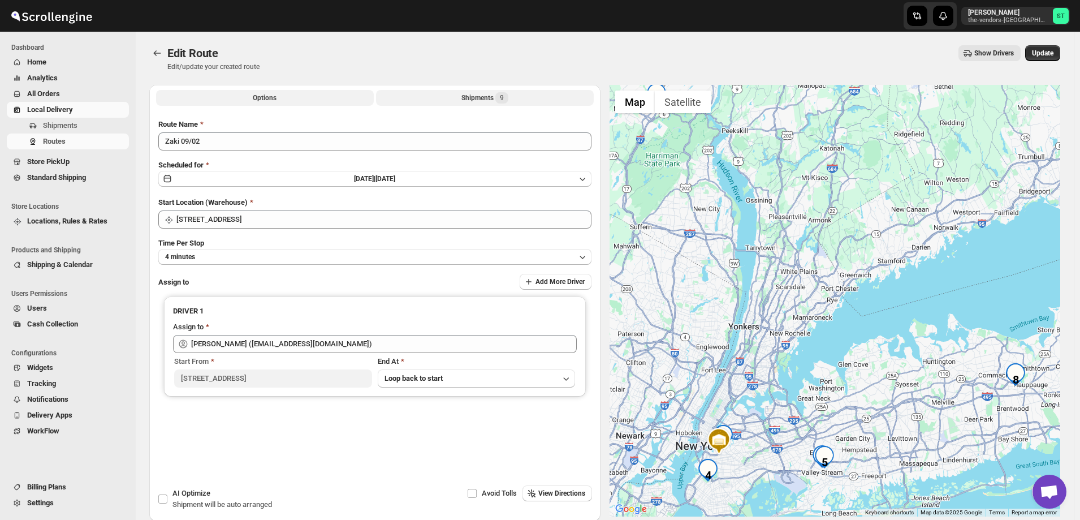
click at [451, 96] on button "Shipments 9" at bounding box center [485, 98] width 218 height 16
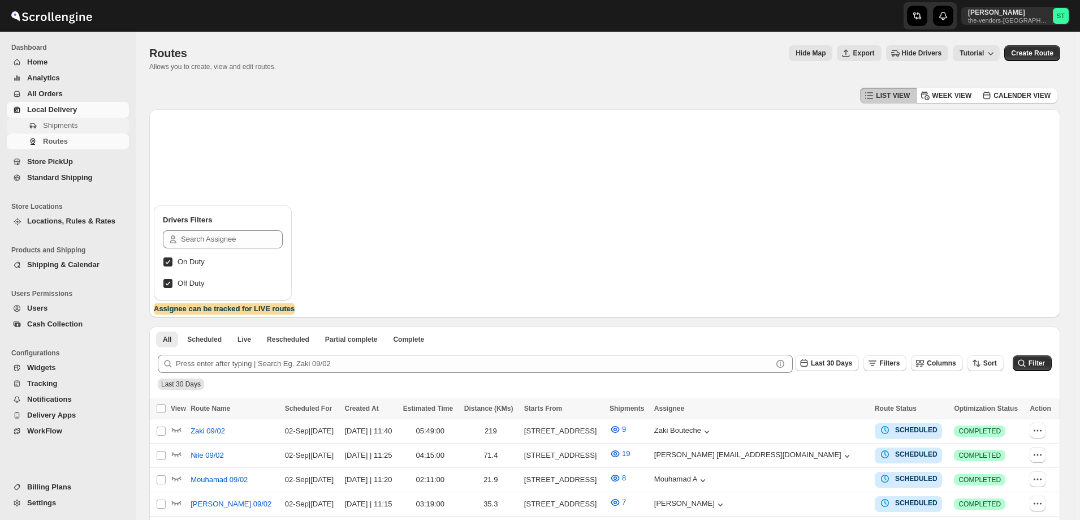
click at [60, 126] on span "Shipments" at bounding box center [60, 125] width 34 height 8
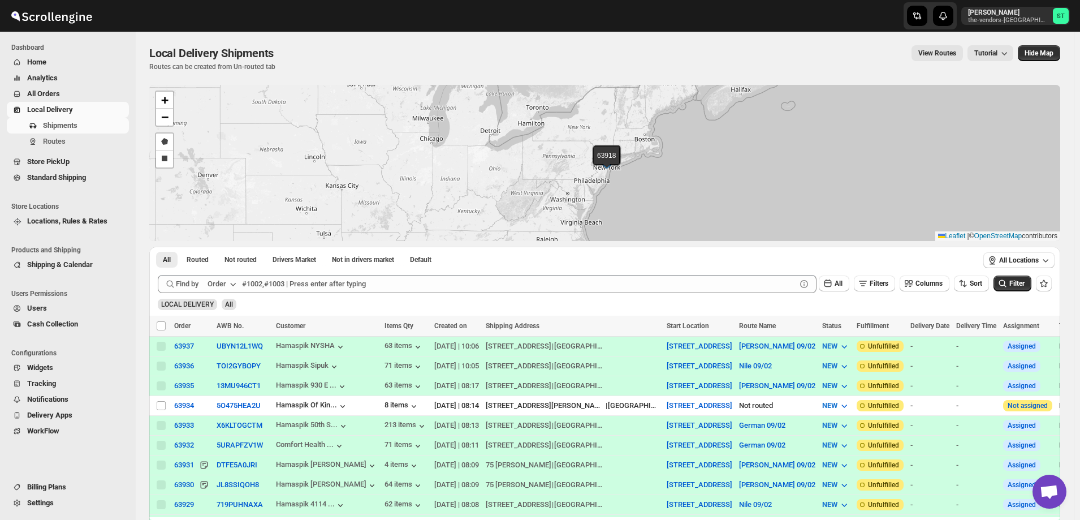
click at [224, 283] on div "Order" at bounding box center [216, 283] width 19 height 11
click at [227, 367] on div "Customer Name" at bounding box center [224, 368] width 52 height 11
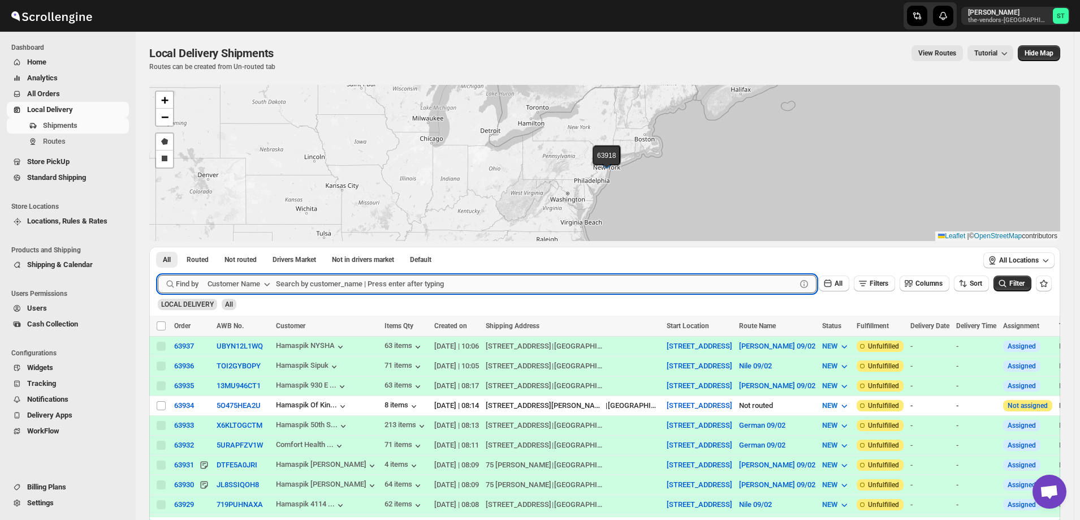
click at [324, 285] on input "text" at bounding box center [536, 284] width 520 height 18
paste input "GNP Brokerage"
type input "GNP Brokerage"
click at [158, 246] on button "Submit" at bounding box center [174, 252] width 32 height 12
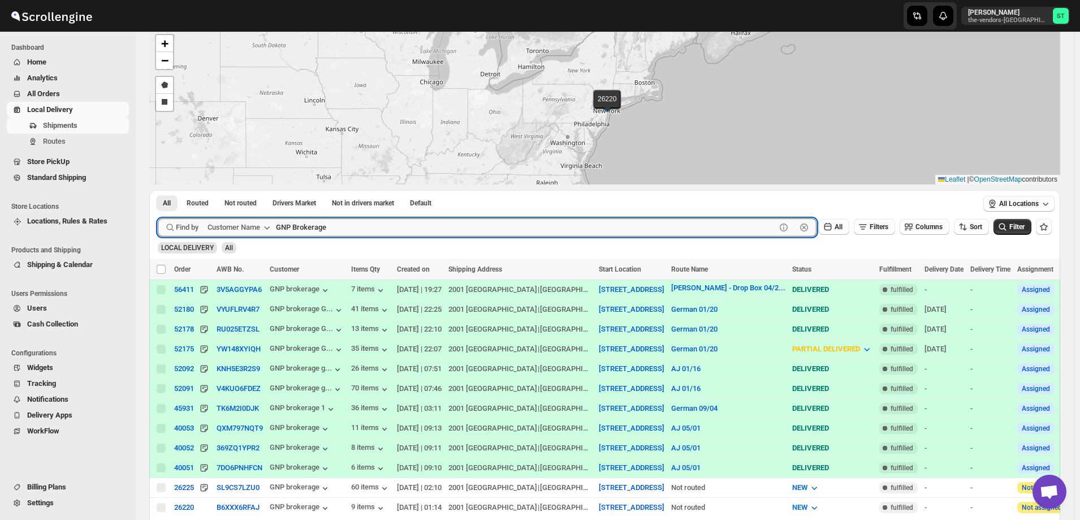
click at [372, 224] on input "GNP Brokerage" at bounding box center [526, 227] width 500 height 18
click at [47, 93] on span "All Orders" at bounding box center [43, 93] width 33 height 8
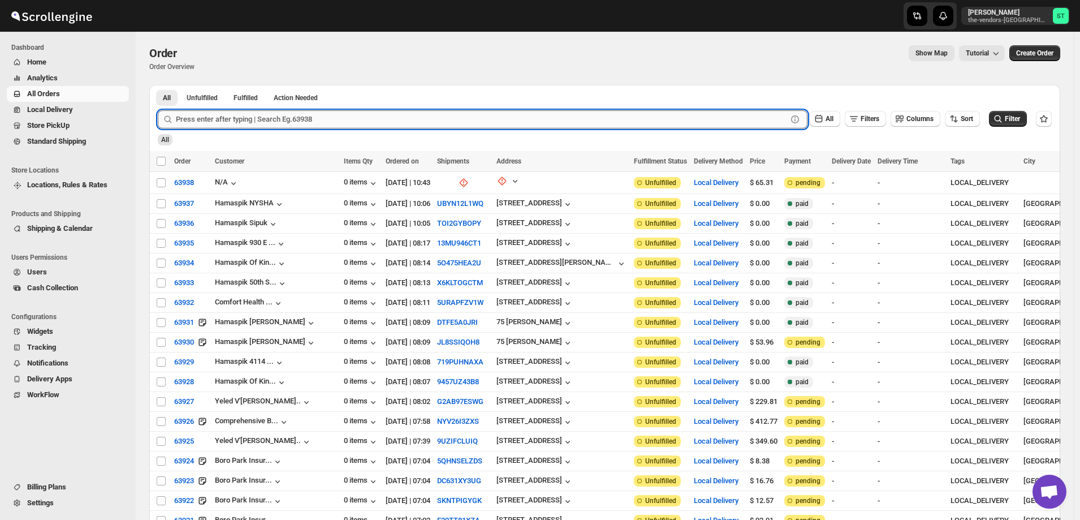
click at [239, 118] on input "text" at bounding box center [481, 119] width 611 height 18
